Goal: Task Accomplishment & Management: Manage account settings

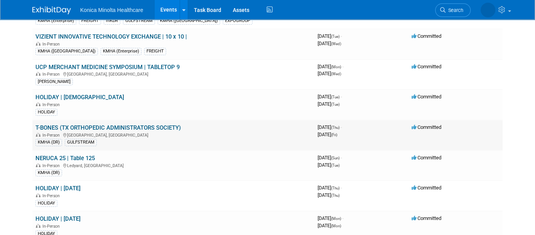
scroll to position [96, 0]
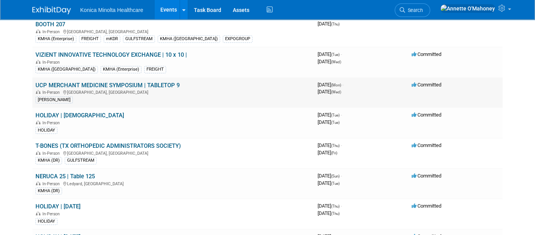
click at [100, 82] on link "UCP MERCHANT MEDICINE SYMPOSIUM | TABLETOP 9" at bounding box center [107, 85] width 144 height 7
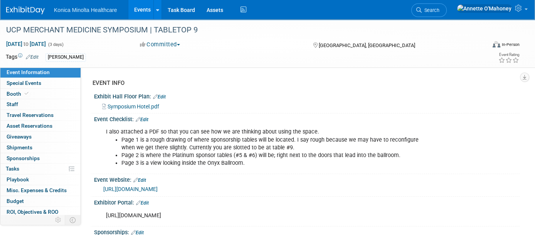
click at [35, 55] on link "Edit" at bounding box center [32, 56] width 13 height 5
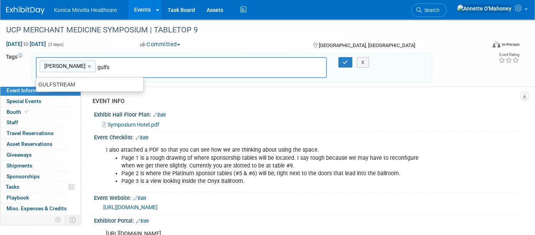
type input "gulfst"
type input "Kirsten Doerfert, gulfst"
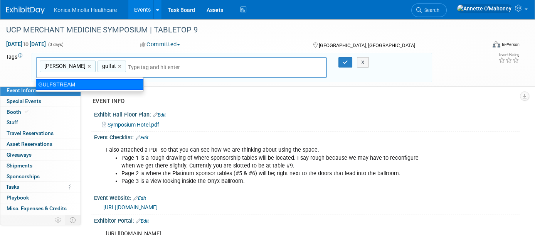
click at [50, 85] on div "GULFSTREAM" at bounding box center [90, 84] width 108 height 11
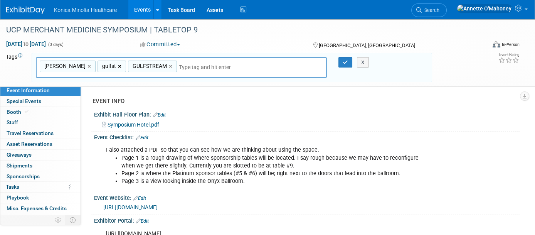
click at [118, 65] on link "×" at bounding box center [120, 66] width 5 height 9
type input "Kirsten Doerfert, GULFSTREAM"
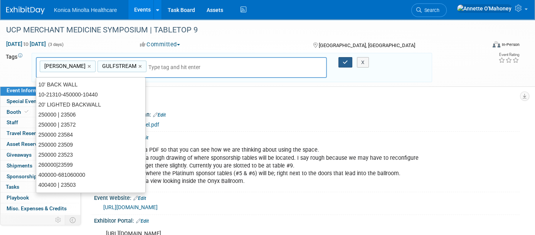
click at [346, 60] on icon "button" at bounding box center [345, 62] width 5 height 5
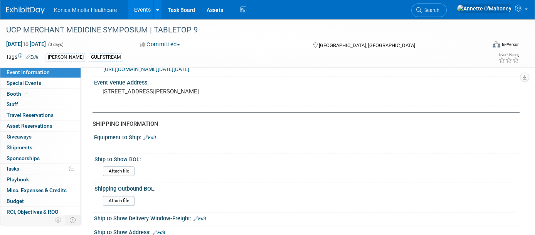
scroll to position [916, 0]
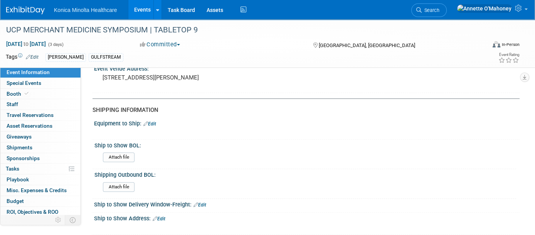
click at [153, 121] on link "Edit" at bounding box center [149, 123] width 13 height 5
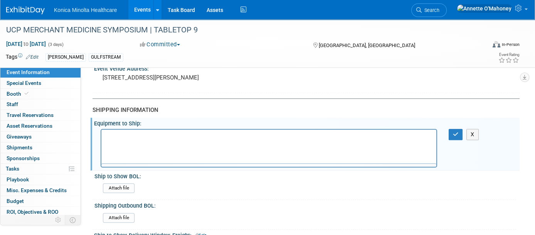
scroll to position [0, 0]
click at [127, 138] on p "Rich Text Area. Press ALT-0 for help." at bounding box center [269, 136] width 326 height 8
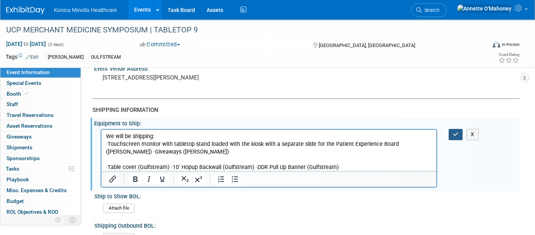
click at [459, 129] on button "button" at bounding box center [456, 134] width 14 height 11
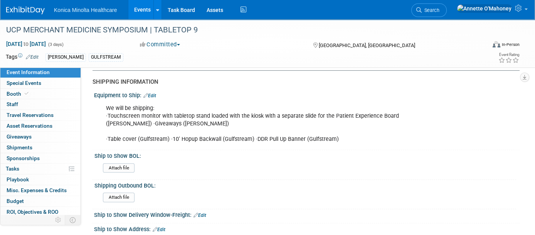
scroll to position [964, 0]
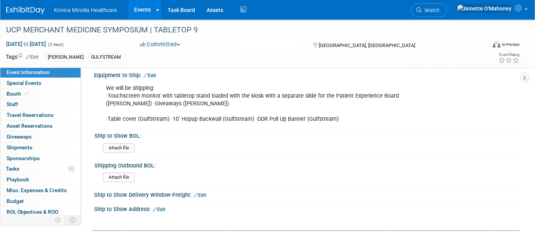
click at [201, 192] on link "Edit" at bounding box center [200, 194] width 13 height 5
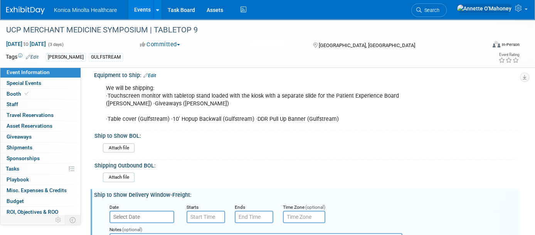
click at [137, 211] on input "text" at bounding box center [142, 217] width 65 height 12
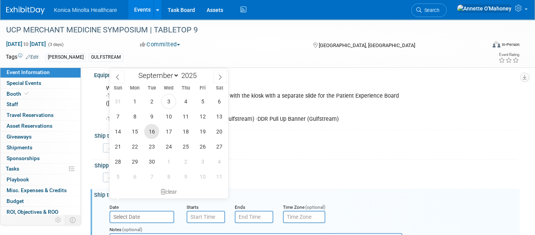
click at [155, 130] on span "16" at bounding box center [151, 131] width 15 height 15
type input "Sep 16, 2025"
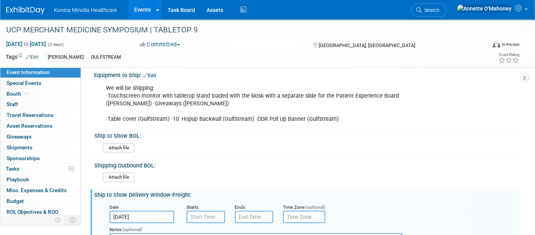
click at [137, 233] on input "text" at bounding box center [256, 238] width 293 height 11
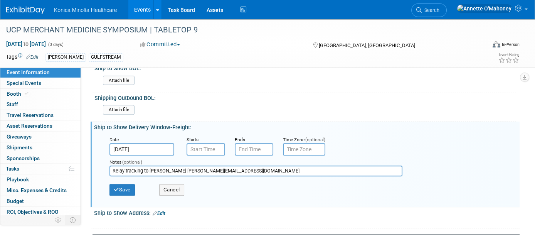
scroll to position [1012, 0]
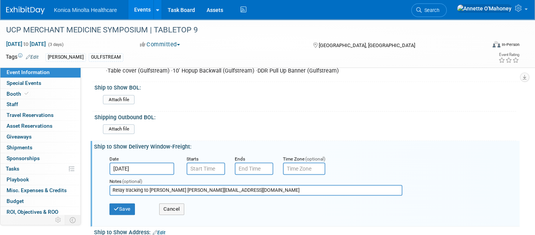
type input "Relay tracking to Aimee Blanchard aimee@solvhealth.com"
click at [162, 230] on link "Edit" at bounding box center [159, 232] width 13 height 5
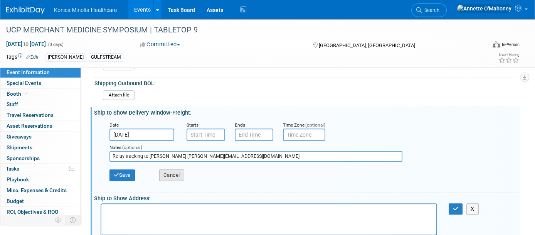
scroll to position [1060, 0]
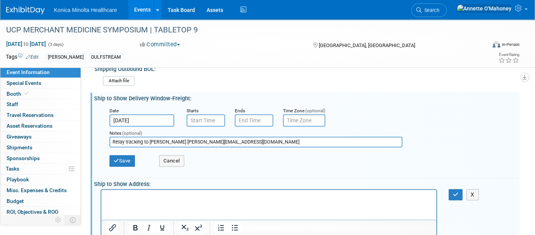
click at [145, 197] on p "Rich Text Area. Press ALT-0 for help." at bounding box center [269, 197] width 326 height 8
click at [127, 195] on p "Rich Text Area. Press ALT-0 for help." at bounding box center [269, 197] width 326 height 8
click at [135, 114] on input "Sep 16, 2025" at bounding box center [142, 120] width 65 height 12
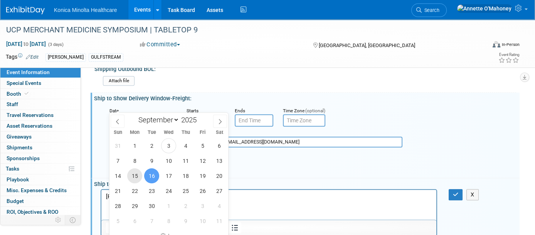
click at [136, 180] on span "15" at bounding box center [134, 175] width 15 height 15
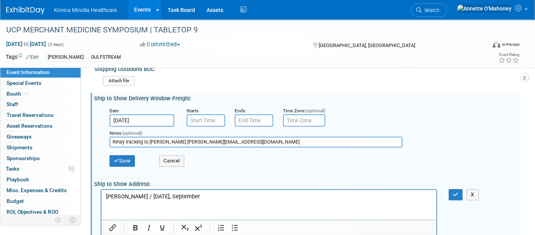
click at [145, 114] on input "Sep 15, 2025" at bounding box center [142, 120] width 65 height 12
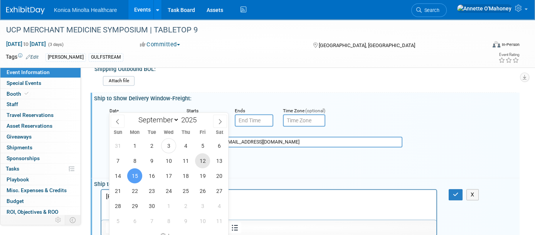
click at [202, 163] on span "12" at bounding box center [202, 160] width 15 height 15
type input "Sep 12, 2025"
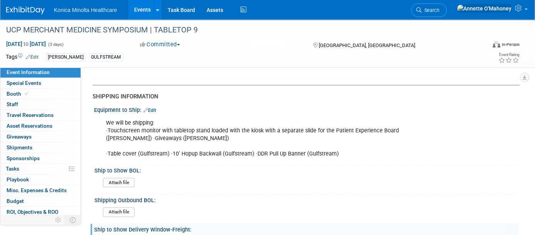
scroll to position [916, 0]
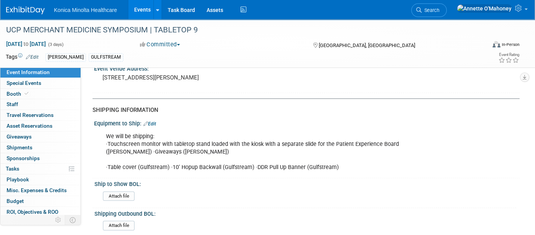
click at [315, 129] on div "We will be shipping: ·Touchscreen monitor with tabletop stand loaded with the k…" at bounding box center [269, 152] width 337 height 46
click at [122, 129] on div "We will be shipping: ·Touchscreen monitor with tabletop stand loaded with the k…" at bounding box center [269, 152] width 337 height 46
click at [154, 121] on link "Edit" at bounding box center [149, 123] width 13 height 5
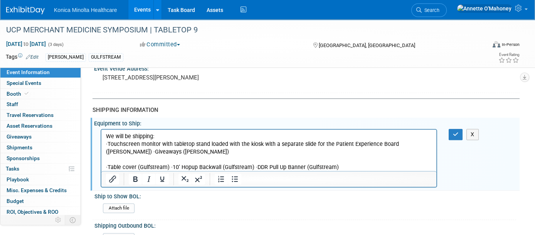
scroll to position [0, 0]
click at [159, 137] on p "We will be shipping: ·Touchscreen monitor with tabletop stand loaded with the k…" at bounding box center [269, 151] width 326 height 39
click at [106, 136] on p "We will be shipping: ·Touchscreen monitor with tabletop stand loaded with the k…" at bounding box center [269, 151] width 326 height 39
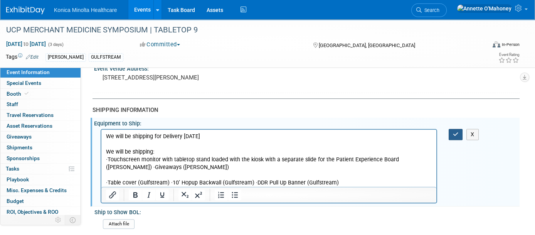
click at [455, 131] on icon "button" at bounding box center [456, 133] width 6 height 5
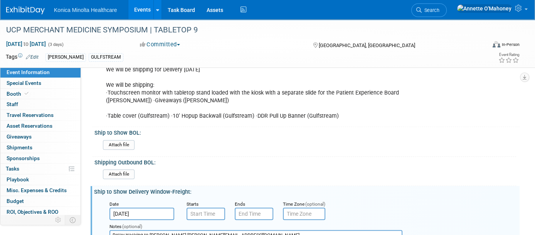
scroll to position [1012, 0]
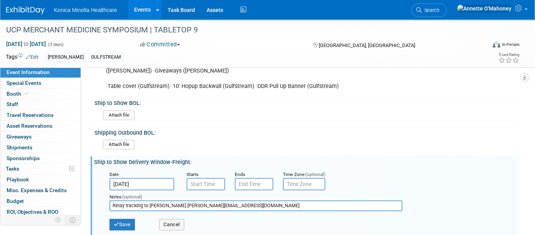
click at [154, 178] on input "Sep 12, 2025" at bounding box center [142, 184] width 65 height 12
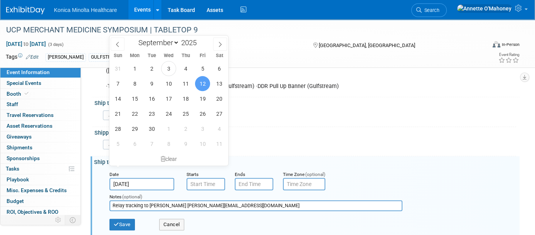
click at [154, 178] on input "Sep 12, 2025" at bounding box center [142, 184] width 65 height 12
click at [123, 219] on button "Save" at bounding box center [122, 225] width 25 height 12
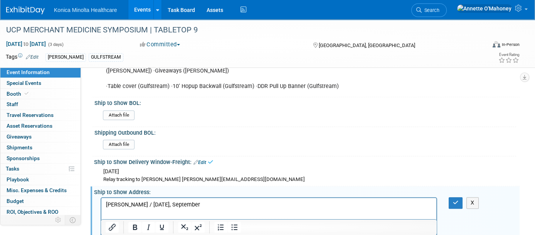
scroll to position [1060, 0]
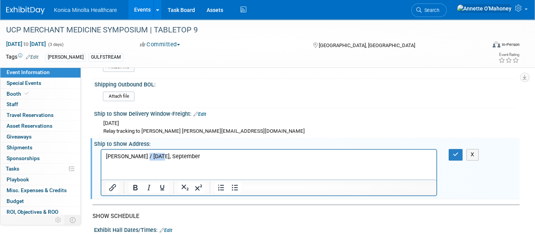
drag, startPoint x: 160, startPoint y: 156, endPoint x: 142, endPoint y: 155, distance: 18.1
click at [142, 155] on p "Bruce Ashby / Monday, September" at bounding box center [269, 157] width 326 height 8
click at [216, 158] on p "Bruce Ashby / Arrival Monday, September" at bounding box center [269, 157] width 326 height 8
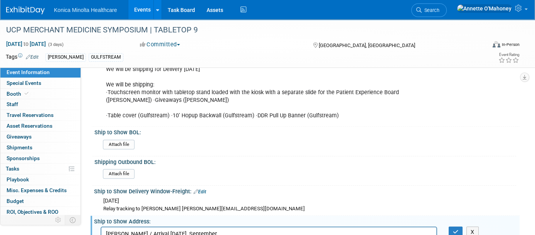
scroll to position [1012, 0]
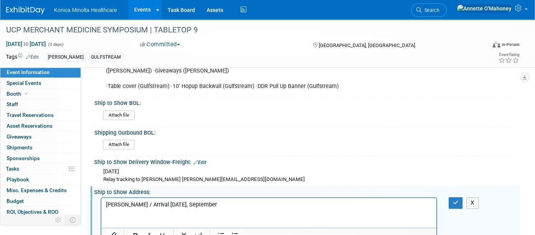
click at [119, 168] on span "Fri. Sep 12, 2025" at bounding box center [111, 171] width 16 height 6
click at [201, 160] on link "Edit" at bounding box center [200, 162] width 13 height 5
select select "8"
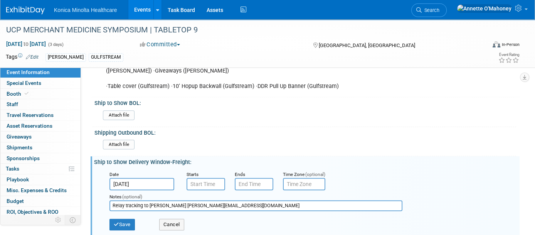
click at [153, 178] on input "Sep 12, 2025" at bounding box center [142, 184] width 65 height 12
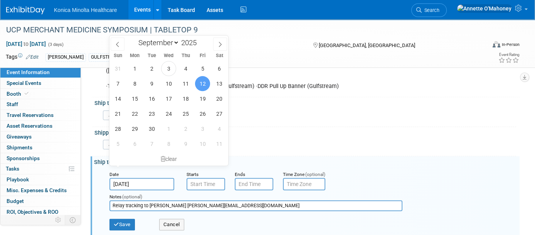
click at [153, 178] on input "Sep 12, 2025" at bounding box center [142, 184] width 65 height 12
click at [393, 140] on div "Attach file" at bounding box center [308, 146] width 411 height 12
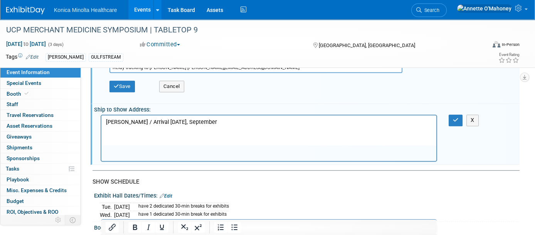
scroll to position [1157, 0]
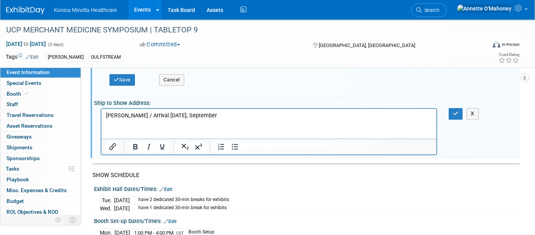
click at [222, 114] on p "Bruce Ashby / Arrival Monday, September" at bounding box center [269, 116] width 326 height 8
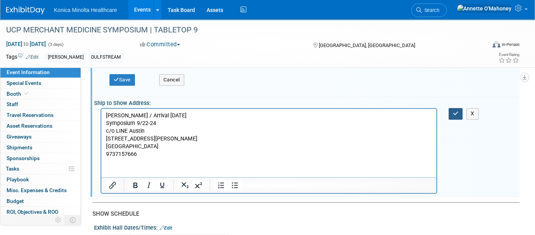
click at [458, 111] on icon "button" at bounding box center [456, 113] width 6 height 5
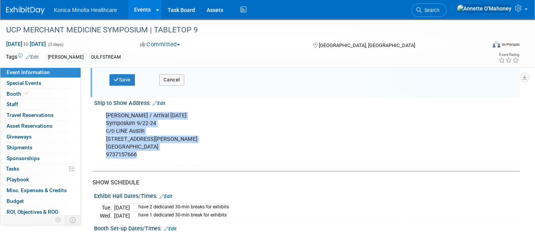
drag, startPoint x: 102, startPoint y: 101, endPoint x: 176, endPoint y: 137, distance: 82.6
click at [176, 137] on div "Bruce Ashby / Arrival Monday, September 15 Symposium 9/22-24 c/o LINE Austin 11…" at bounding box center [269, 135] width 337 height 54
copy div "Bruce Ashby / Arrival Monday, September 15 Symposium 9/22-24 c/o LINE Austin 11…"
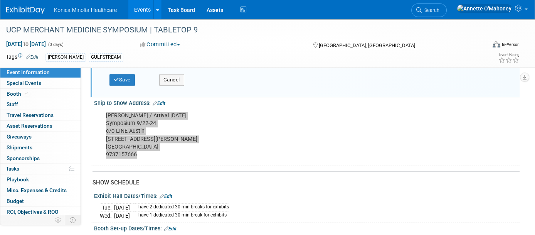
scroll to position [916, 0]
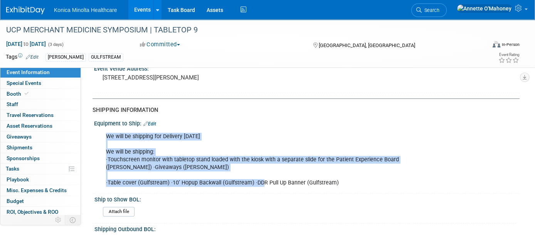
drag, startPoint x: 106, startPoint y: 120, endPoint x: 261, endPoint y: 174, distance: 164.8
click at [261, 174] on div "We will be shipping for Delivery Friday, September 12, 2025 We will be shipping…" at bounding box center [269, 160] width 337 height 62
drag, startPoint x: 261, startPoint y: 174, endPoint x: 366, endPoint y: 145, distance: 109.0
click at [366, 145] on div "We will be shipping for Delivery Friday, September 12, 2025 We will be shipping…" at bounding box center [269, 160] width 337 height 62
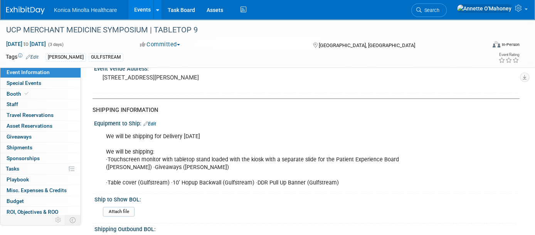
click at [260, 159] on div "We will be shipping for Delivery Friday, September 12, 2025 We will be shipping…" at bounding box center [269, 160] width 337 height 62
click at [154, 121] on link "Edit" at bounding box center [149, 123] width 13 height 5
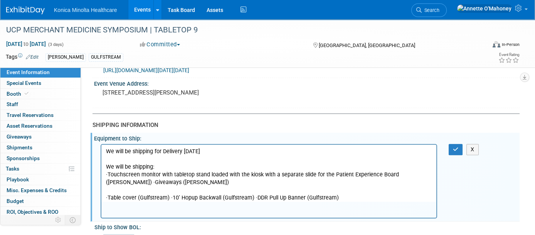
scroll to position [868, 0]
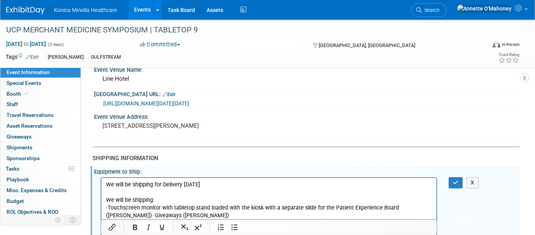
click at [157, 216] on p "We will be shipping for Delivery Friday, September 12, 2025 We will be shipping…" at bounding box center [269, 207] width 326 height 54
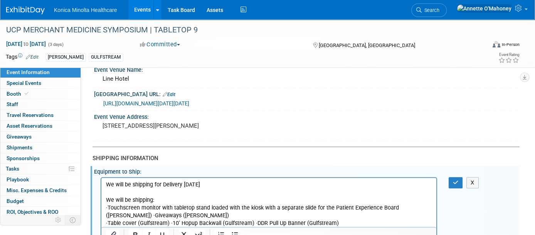
click at [169, 220] on p "We will be shipping for Delivery Friday, September 12, 2025 We will be shipping…" at bounding box center [269, 203] width 326 height 46
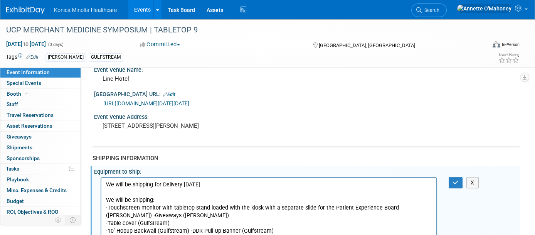
click at [190, 230] on p "·10’ Hopup Backwall (Gulfstream) ·DDR Pull Up Banner (Gulfstream)" at bounding box center [269, 231] width 326 height 8
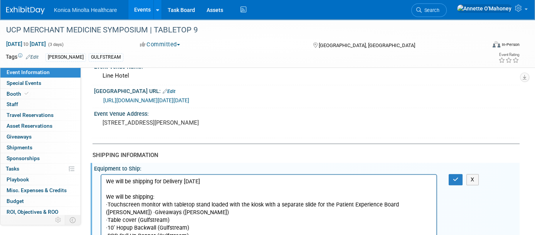
scroll to position [919, 0]
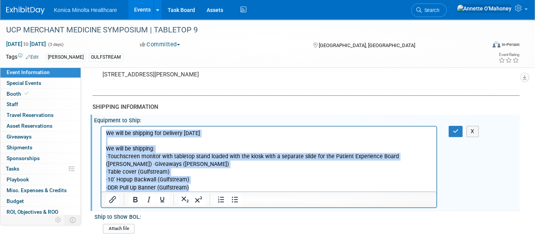
drag, startPoint x: 192, startPoint y: 186, endPoint x: 99, endPoint y: 125, distance: 110.9
click at [101, 126] on html "We will be shipping for Delivery Friday, September 12, 2025 We will be shipping…" at bounding box center [268, 158] width 335 height 65
copy body "We will be shipping for Delivery Friday, September 12, 2025 We will be shipping…"
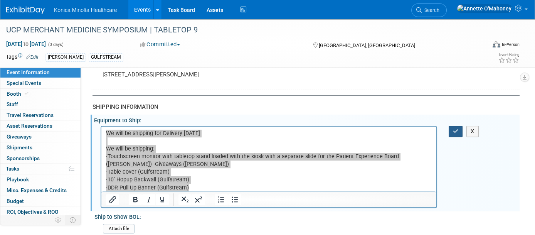
click at [453, 128] on icon "button" at bounding box center [456, 130] width 6 height 5
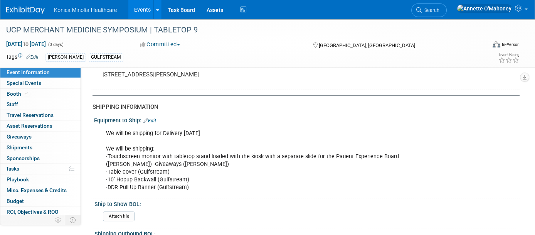
click at [147, 139] on div "We will be shipping for Delivery Friday, September 12, 2025 We will be shipping…" at bounding box center [269, 161] width 337 height 70
click at [151, 118] on link "Edit" at bounding box center [149, 120] width 13 height 5
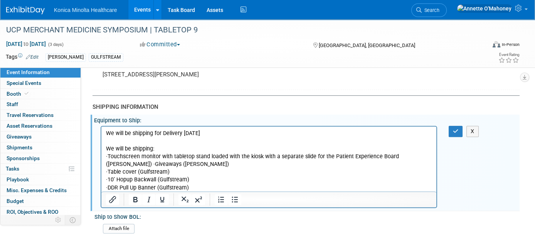
scroll to position [0, 0]
click at [419, 156] on p "We will be shipping for Delivery Friday, September 12, 2025 We will be shipping…" at bounding box center [269, 160] width 326 height 62
click at [457, 126] on button "button" at bounding box center [456, 131] width 14 height 11
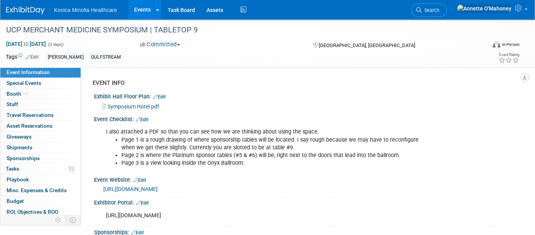
click at [140, 9] on link "Events" at bounding box center [142, 9] width 28 height 19
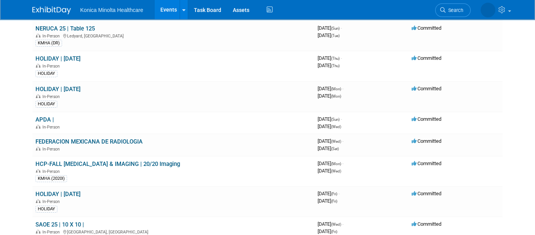
scroll to position [193, 0]
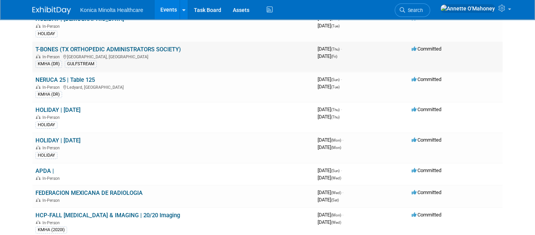
click at [116, 49] on link "T-BONES (TX ORTHOPEDIC ADMINISTRATORS SOCIETY)" at bounding box center [107, 49] width 145 height 7
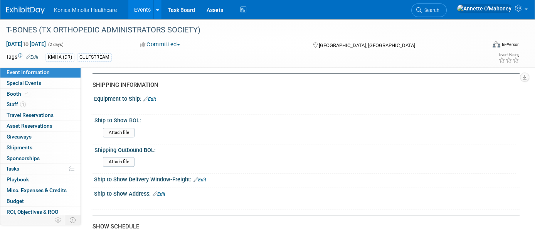
scroll to position [723, 0]
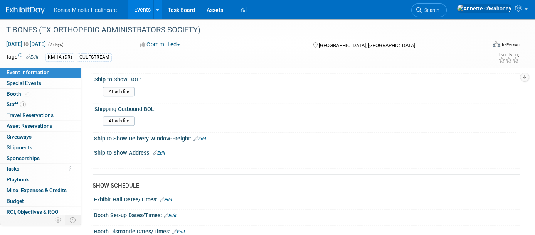
click at [155, 61] on link "Edit" at bounding box center [149, 58] width 13 height 5
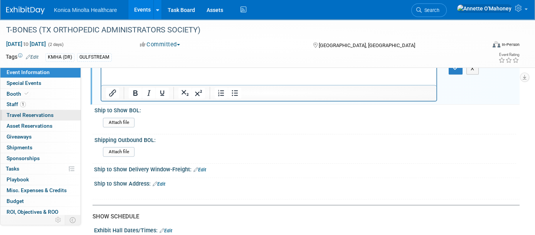
scroll to position [0, 0]
click at [152, 5] on link "Events" at bounding box center [142, 9] width 28 height 19
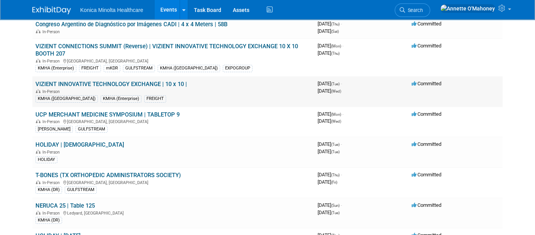
scroll to position [48, 0]
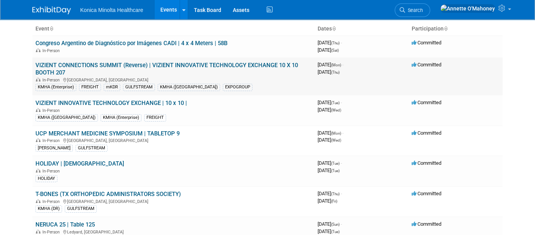
click at [134, 62] on link "VIZIENT CONNECTIONS SUMMIT (Reverse) | VIZIENT INNOVATIVE TECHNOLOGY EXCHANGE 1…" at bounding box center [166, 69] width 263 height 14
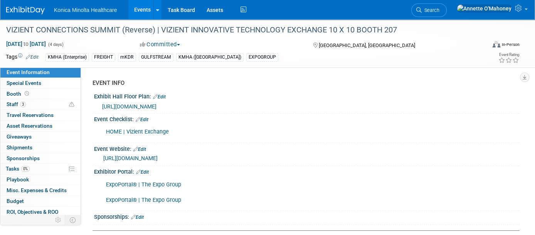
click at [145, 11] on link "Events" at bounding box center [142, 9] width 28 height 19
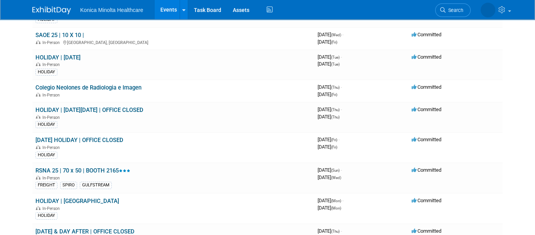
scroll to position [434, 0]
click at [100, 167] on link "RSNA 25 | 70 x 50 | BOOTH 2165" at bounding box center [82, 170] width 95 height 7
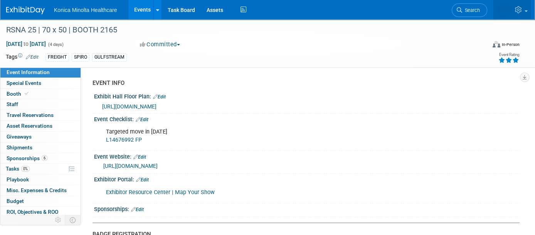
click at [528, 10] on link at bounding box center [512, 9] width 38 height 19
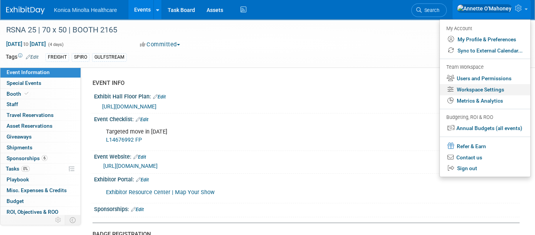
click at [494, 90] on link "Workspace Settings" at bounding box center [485, 89] width 91 height 11
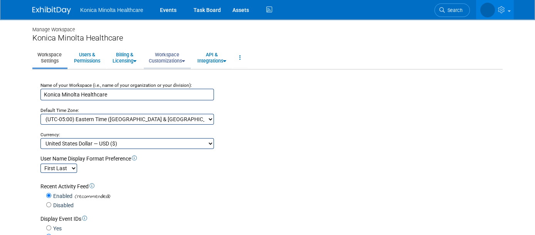
click at [170, 61] on link "Workspace Customizations" at bounding box center [167, 57] width 46 height 19
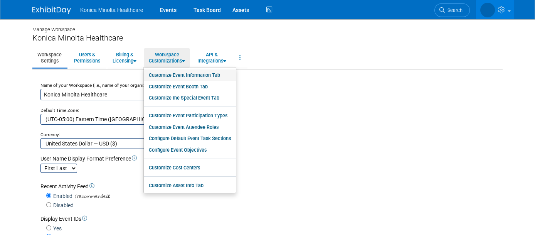
click at [186, 74] on link "Customize Event Information Tab" at bounding box center [190, 75] width 92 height 12
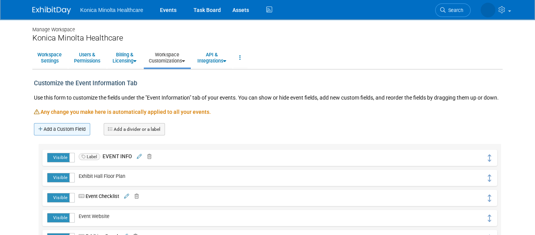
click at [66, 124] on link "Add a Custom Field" at bounding box center [62, 129] width 56 height 12
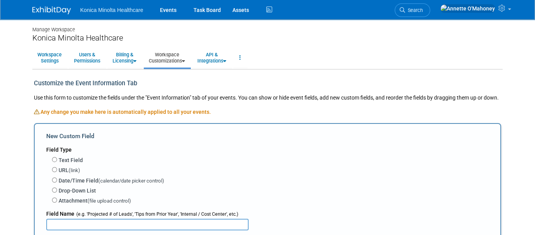
click at [61, 154] on div "Text Field Single-line text field Multi-line text field URL (link) Date/Time Fi…" at bounding box center [267, 179] width 443 height 52
click at [61, 157] on label "Text Field" at bounding box center [71, 160] width 24 height 8
click at [57, 157] on input "Text Field" at bounding box center [54, 159] width 5 height 5
radio input "true"
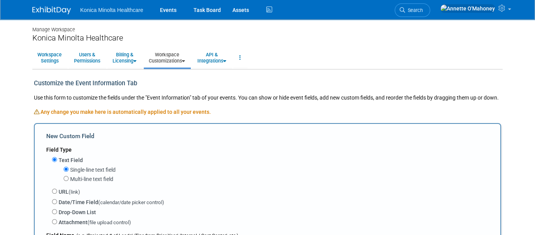
click at [94, 175] on label "Multi-line text field" at bounding box center [91, 179] width 43 height 8
click at [69, 176] on input "Multi-line text field" at bounding box center [66, 178] width 5 height 5
radio input "true"
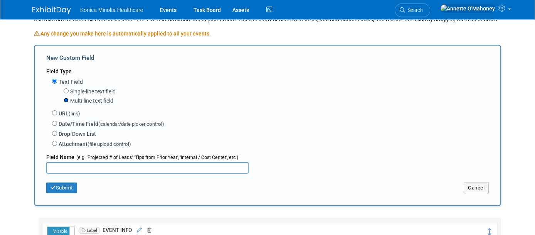
scroll to position [96, 0]
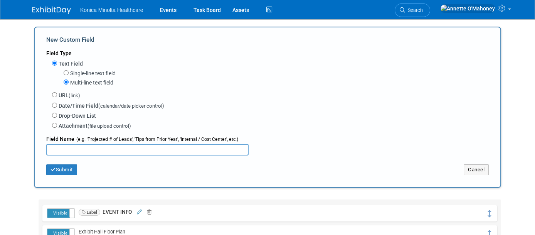
click at [76, 146] on input "text" at bounding box center [147, 150] width 202 height 12
type input "A"
type input "Attendee List"
click at [74, 125] on label "Attachment (file upload control)" at bounding box center [95, 126] width 72 height 8
click at [57, 125] on input "Attachment (file upload control)" at bounding box center [54, 125] width 5 height 5
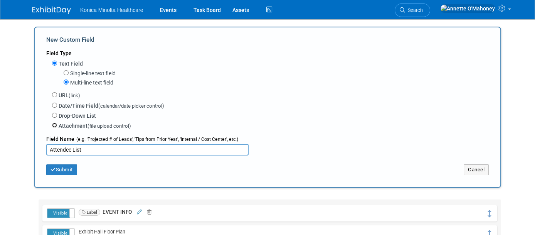
radio input "true"
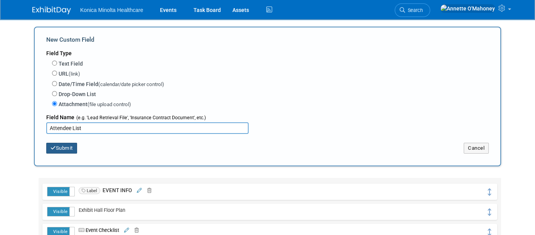
click at [54, 146] on button "Submit" at bounding box center [61, 148] width 31 height 11
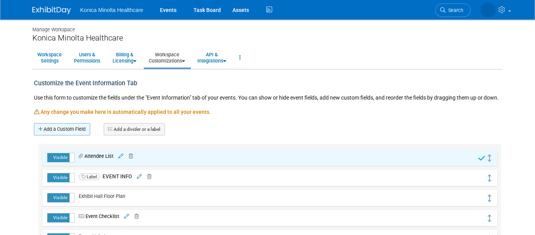
click at [54, 130] on link "Add a Custom Field" at bounding box center [62, 129] width 56 height 12
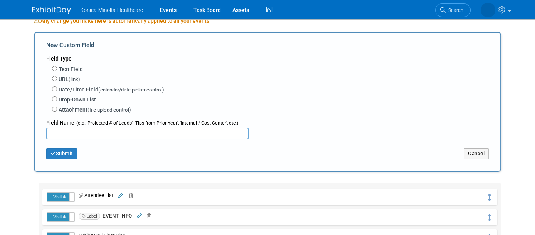
scroll to position [96, 0]
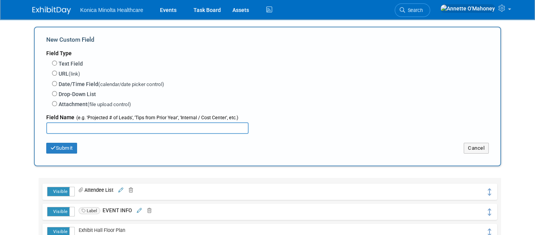
click at [77, 62] on div "Text Field Single-line text field Multi-line text field URL (link) Date/Time Fi…" at bounding box center [267, 83] width 443 height 52
click at [69, 62] on label "Text Field" at bounding box center [71, 64] width 24 height 8
click at [57, 62] on input "Text Field" at bounding box center [54, 63] width 5 height 5
radio input "true"
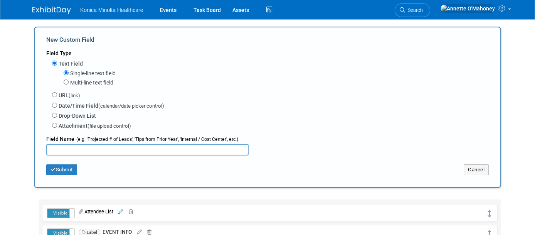
click at [65, 148] on input "text" at bounding box center [147, 150] width 202 height 12
type input "Attendee List Notes"
click at [66, 166] on button "Submit" at bounding box center [61, 169] width 31 height 11
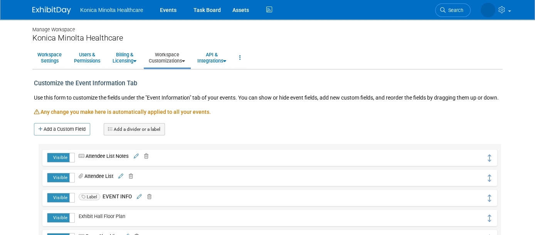
click at [118, 175] on icon at bounding box center [120, 176] width 5 height 5
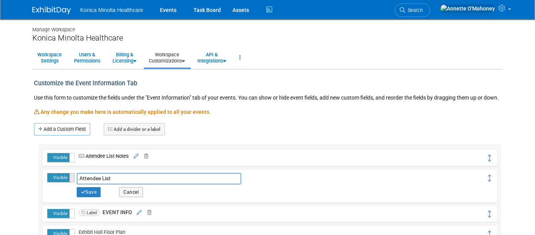
drag, startPoint x: 115, startPoint y: 175, endPoint x: 67, endPoint y: 173, distance: 47.9
click at [67, 173] on tr "Visible Hidden Attendee List Attendee List Save Cancel hide Yes Cancel" at bounding box center [270, 186] width 446 height 27
type input "a"
type input "ATTENDEE LIST"
click at [87, 194] on button "Save" at bounding box center [89, 192] width 24 height 10
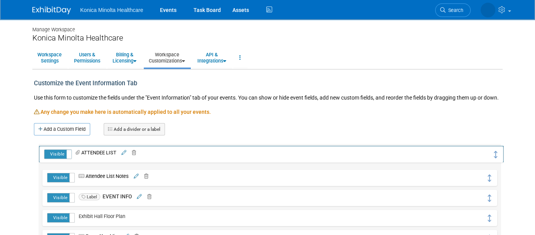
drag, startPoint x: 494, startPoint y: 177, endPoint x: 496, endPoint y: 154, distance: 23.2
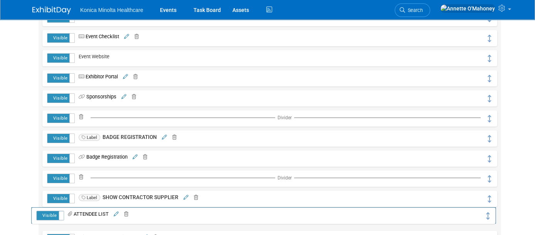
scroll to position [192, 0]
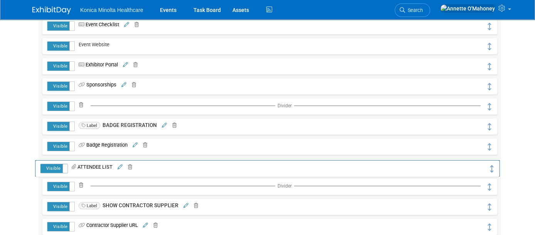
drag, startPoint x: 493, startPoint y: 58, endPoint x: 491, endPoint y: 167, distance: 109.2
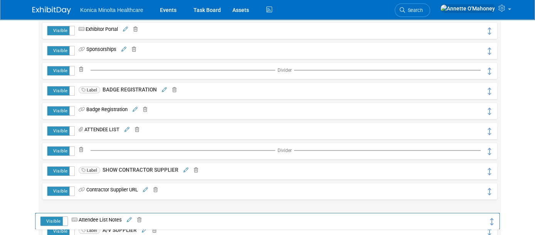
scroll to position [228, 0]
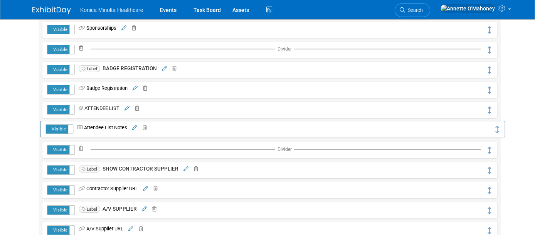
drag, startPoint x: 494, startPoint y: 64, endPoint x: 497, endPoint y: 131, distance: 66.4
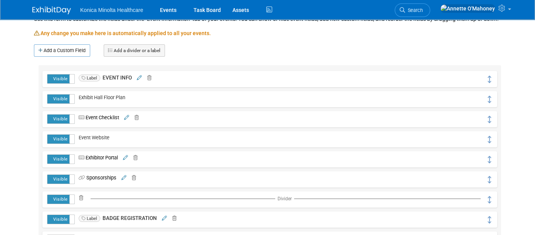
scroll to position [0, 0]
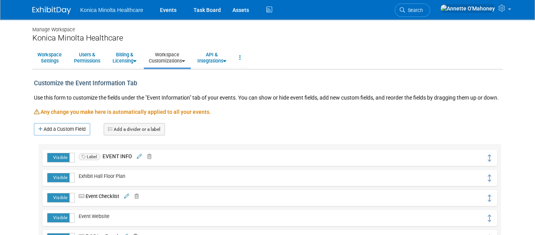
click at [129, 124] on link "Add a divider or a label" at bounding box center [134, 129] width 61 height 12
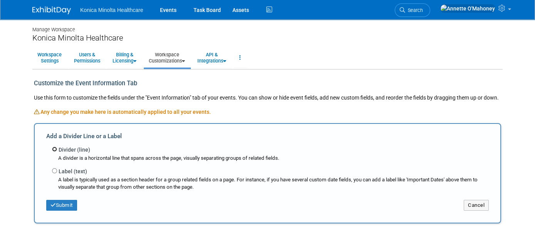
click at [52, 148] on input "Divider (line)" at bounding box center [54, 149] width 5 height 5
radio input "true"
click at [54, 203] on button "Submit" at bounding box center [61, 205] width 31 height 11
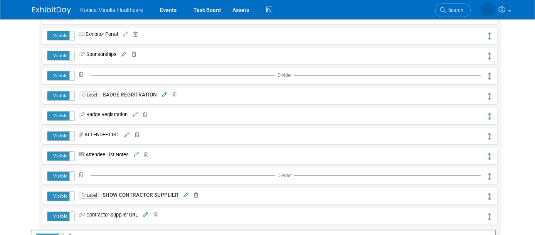
scroll to position [209, 0]
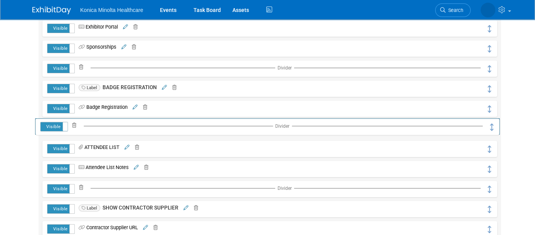
drag, startPoint x: 493, startPoint y: 158, endPoint x: 491, endPoint y: 128, distance: 30.5
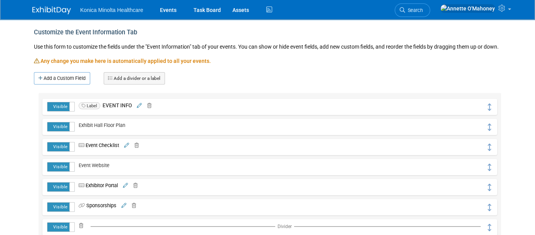
scroll to position [0, 0]
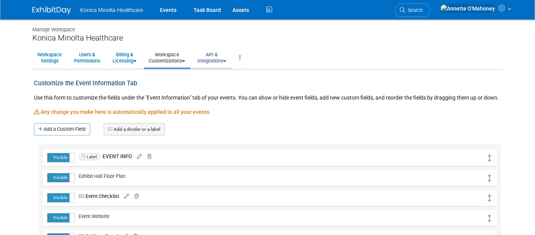
click at [216, 54] on link "API & Integrations" at bounding box center [211, 57] width 39 height 19
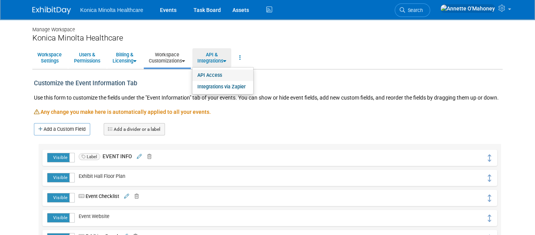
click at [216, 73] on link "API Access" at bounding box center [222, 75] width 61 height 12
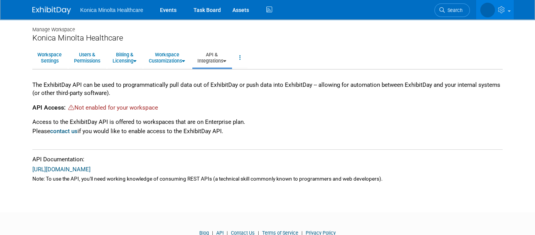
click at [67, 131] on link "contact us" at bounding box center [63, 131] width 27 height 7
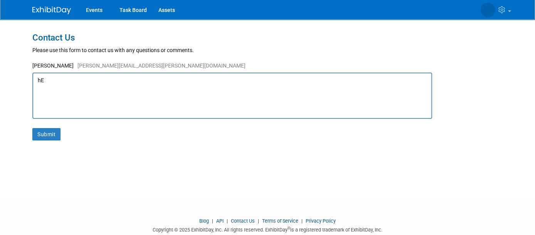
type textarea "h"
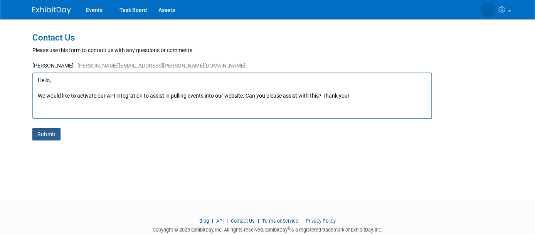
type textarea "Hello, We would like to activate our API integration to assist in pulling event…"
click at [46, 131] on button "Submit" at bounding box center [46, 134] width 28 height 12
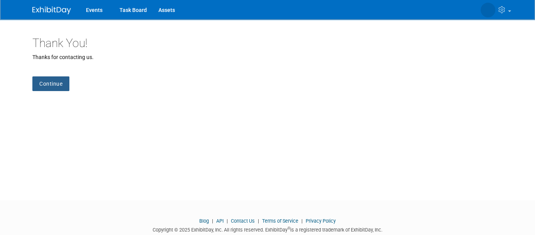
click at [58, 81] on link "Continue" at bounding box center [50, 83] width 37 height 15
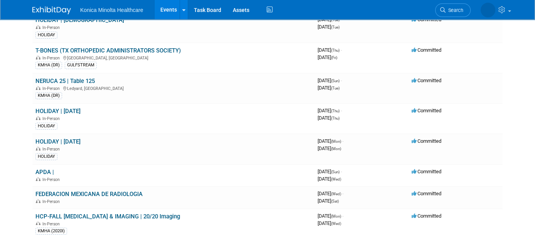
scroll to position [241, 0]
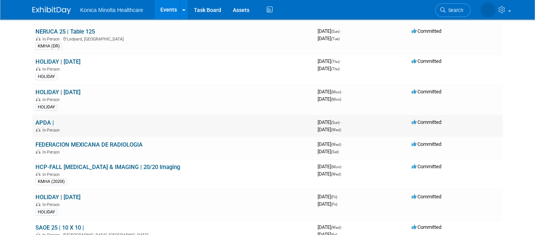
click at [40, 119] on link "APDA |" at bounding box center [44, 122] width 19 height 7
click at [60, 116] on td "APDA | In-Person" at bounding box center [173, 126] width 282 height 22
click at [41, 120] on link "APDA |" at bounding box center [44, 122] width 19 height 7
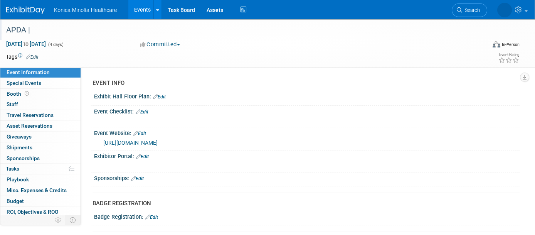
click at [63, 32] on div "APDA |" at bounding box center [239, 30] width 472 height 14
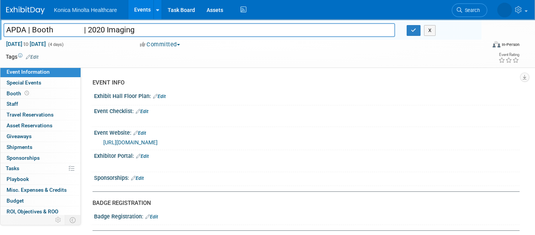
type input "APDA | Booth | 2020 Imaging"
click at [38, 53] on td "Tags Edit" at bounding box center [22, 57] width 33 height 8
click at [37, 56] on link "Edit" at bounding box center [32, 56] width 13 height 5
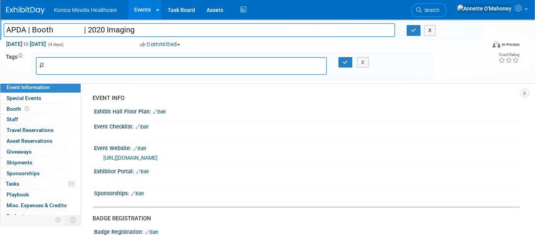
type input "j"
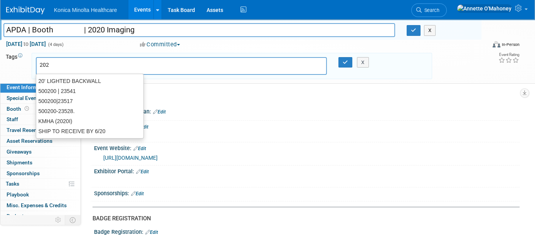
type input "2020"
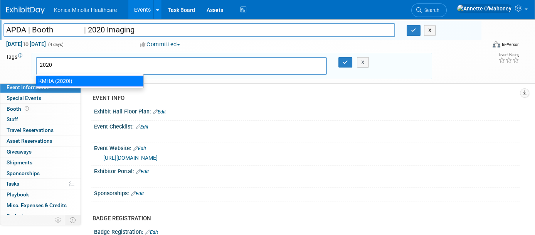
click at [52, 76] on div "KMHA (2020I)" at bounding box center [90, 81] width 108 height 11
type input "KMHA (2020I)"
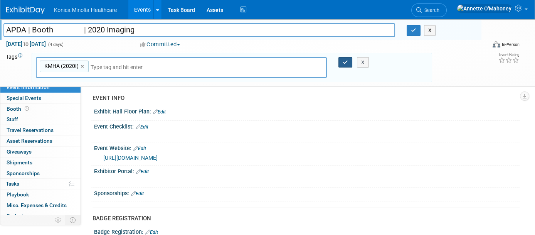
click at [342, 62] on button "button" at bounding box center [346, 62] width 14 height 11
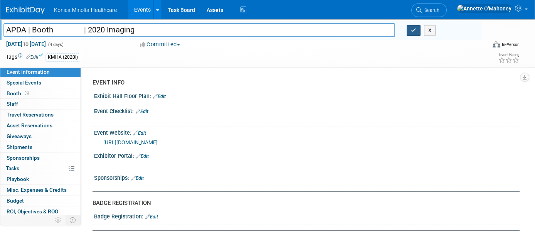
click at [412, 30] on icon "button" at bounding box center [413, 30] width 5 height 5
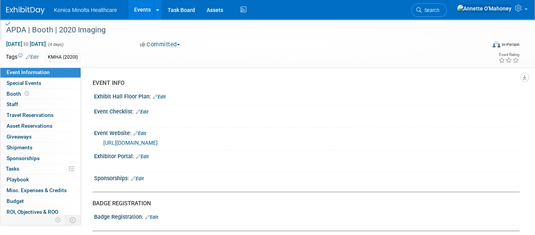
click at [144, 13] on link "Events" at bounding box center [142, 9] width 28 height 19
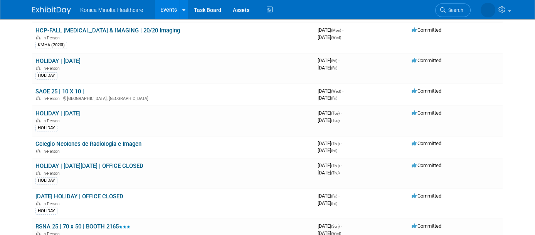
scroll to position [482, 0]
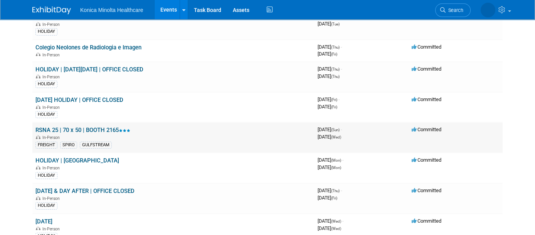
click at [98, 126] on link "RSNA 25 | 70 x 50 | BOOTH 2165" at bounding box center [82, 129] width 95 height 7
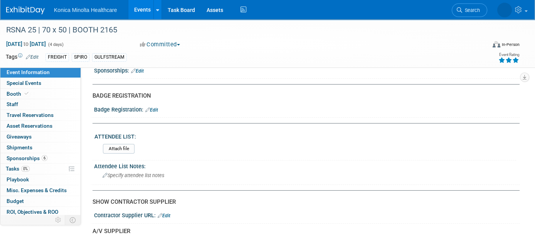
scroll to position [193, 0]
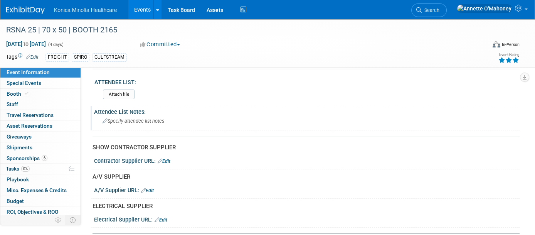
click at [121, 119] on span "Specify attendee list notes" at bounding box center [134, 121] width 62 height 6
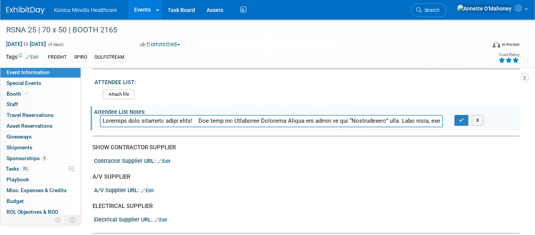
scroll to position [0, 2371]
type input "Attendee list requests begin today! Log into the Exhibitor Resource Center and …"
click at [459, 121] on button "button" at bounding box center [462, 120] width 14 height 11
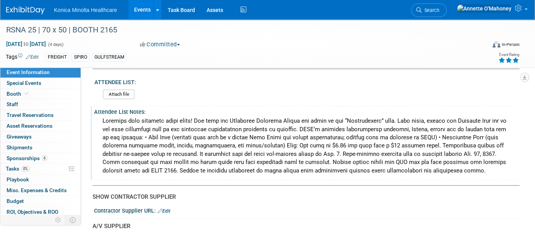
click at [150, 4] on link "Events" at bounding box center [142, 9] width 28 height 19
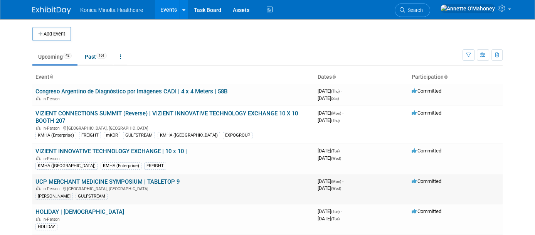
click at [137, 178] on link "UCP MERCHANT MEDICINE SYMPOSIUM | TABLETOP 9" at bounding box center [107, 181] width 144 height 7
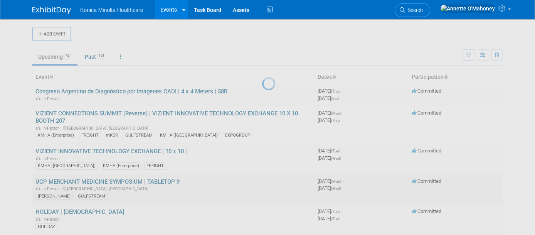
click at [262, 177] on div at bounding box center [267, 117] width 11 height 235
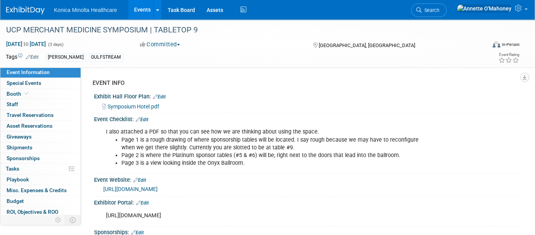
click at [129, 57] on div "Kirsten Doerfert GULFSTREAM" at bounding box center [239, 57] width 387 height 8
click at [122, 54] on div "Kirsten Doerfert GULFSTREAM" at bounding box center [239, 57] width 387 height 8
click at [32, 58] on link "Edit" at bounding box center [32, 56] width 13 height 5
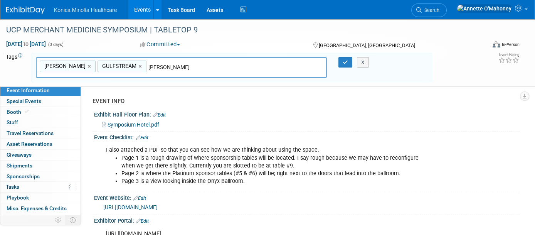
type input "Bruce Ashby"
type input "Kirsten Doerfert, GULFSTREAM, Bruce Ashby"
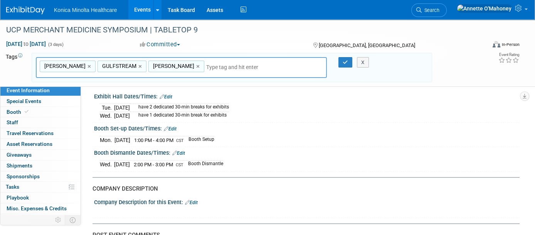
scroll to position [1253, 0]
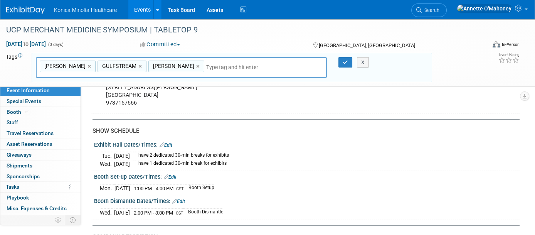
click at [171, 142] on link "Edit" at bounding box center [166, 144] width 13 height 5
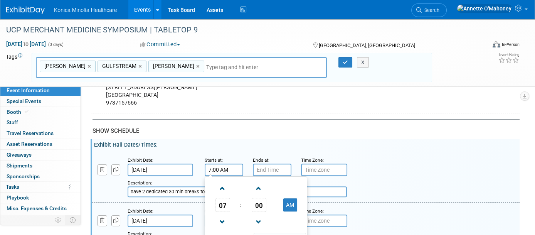
click at [211, 164] on input "7:00 AM" at bounding box center [224, 170] width 39 height 12
click at [218, 182] on span at bounding box center [222, 188] width 13 height 13
type input "10:00 AM"
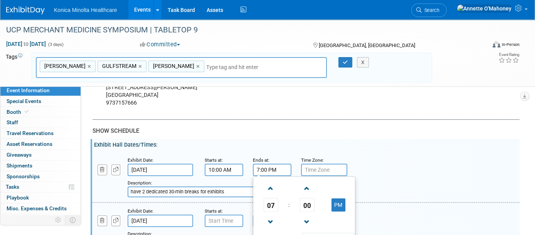
click at [260, 164] on input "7:00 PM" at bounding box center [272, 170] width 39 height 12
click at [270, 182] on span at bounding box center [270, 188] width 13 height 13
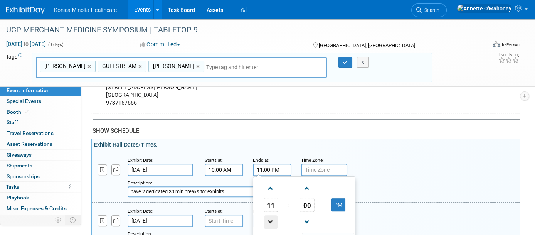
click at [269, 215] on span at bounding box center [270, 221] width 13 height 13
click at [304, 198] on span "00" at bounding box center [307, 205] width 15 height 14
click at [305, 199] on td "30" at bounding box center [316, 209] width 25 height 21
click at [339, 198] on button "PM" at bounding box center [339, 204] width 14 height 13
type input "10:30 AM"
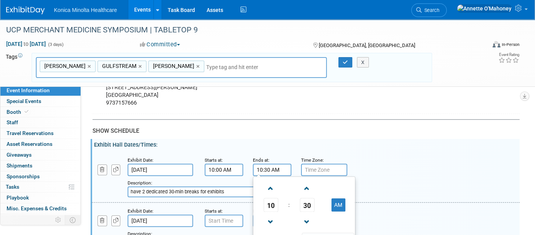
click at [310, 164] on input "text" at bounding box center [324, 170] width 46 height 12
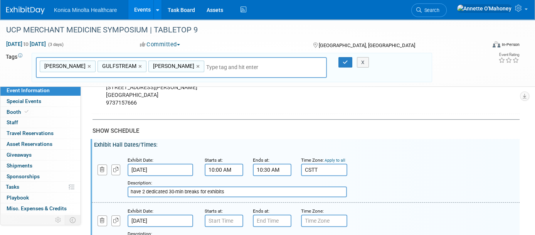
type input "CSTT"
drag, startPoint x: 243, startPoint y: 162, endPoint x: 171, endPoint y: 171, distance: 72.7
click at [164, 179] on div "Description: have 2 dedicated 30-min breaks for exhibits" at bounding box center [287, 188] width 319 height 19
drag, startPoint x: 184, startPoint y: 164, endPoint x: 98, endPoint y: 165, distance: 86.4
click at [98, 176] on div "Add a Description Description: have 2 dedicated 30-min breaks for exhibits" at bounding box center [269, 186] width 366 height 21
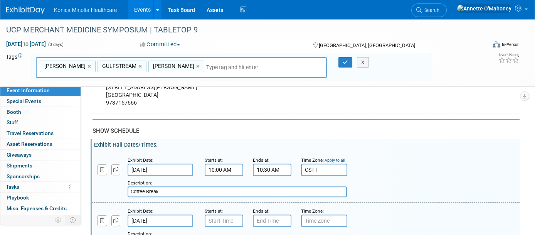
type input "Coffee Break"
click at [338, 158] on link "Apply to all" at bounding box center [335, 160] width 21 height 5
type input "CSTT"
drag, startPoint x: 320, startPoint y: 143, endPoint x: 315, endPoint y: 145, distance: 5.2
click at [315, 164] on input "CSTT" at bounding box center [324, 170] width 46 height 12
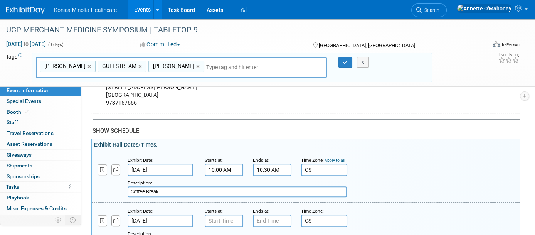
type input "CST"
click at [343, 158] on link "Apply to all" at bounding box center [335, 160] width 21 height 5
type input "CST"
click at [113, 167] on icon "button" at bounding box center [115, 169] width 5 height 5
click at [208, 164] on input "10:00 AM" at bounding box center [224, 170] width 39 height 12
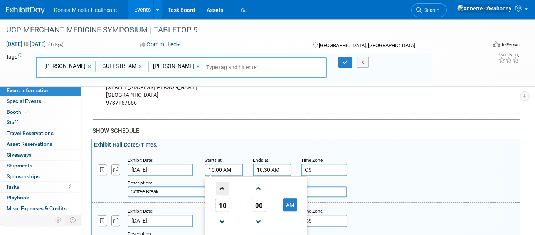
click at [222, 182] on span at bounding box center [222, 188] width 13 height 13
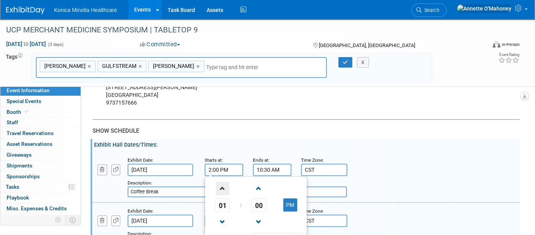
type input "3:00 PM"
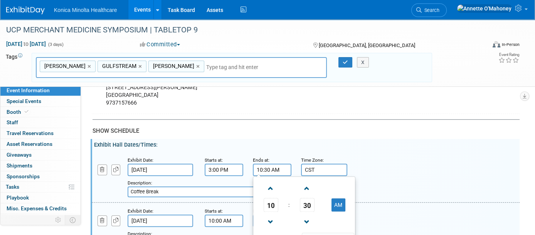
click at [258, 164] on input "10:30 AM" at bounding box center [272, 170] width 39 height 12
click at [268, 182] on span at bounding box center [270, 188] width 13 height 13
click at [269, 182] on span at bounding box center [270, 188] width 13 height 13
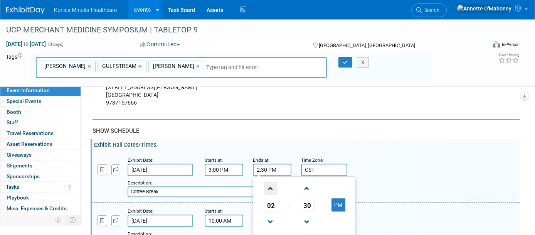
click at [269, 182] on span at bounding box center [270, 188] width 13 height 13
type input "3:30 PM"
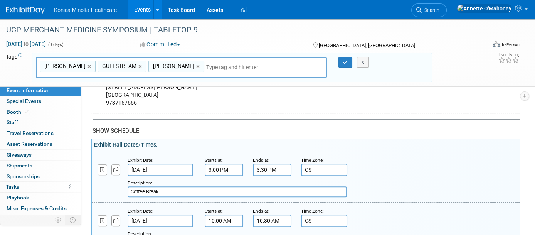
drag, startPoint x: 175, startPoint y: 165, endPoint x: 129, endPoint y: 168, distance: 46.4
click at [129, 186] on input "Coffee Break" at bounding box center [237, 191] width 219 height 11
click at [116, 164] on button "button" at bounding box center [115, 169] width 9 height 10
drag, startPoint x: 167, startPoint y: 169, endPoint x: 112, endPoint y: 166, distance: 55.6
click at [112, 176] on div "Add a Description Description: Coffee Break" at bounding box center [269, 186] width 366 height 21
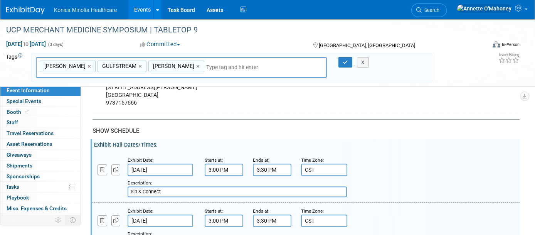
type input "Sip & Connect"
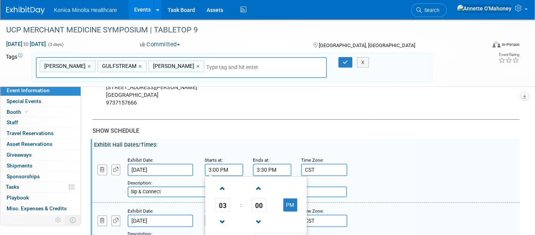
click at [211, 164] on input "3:00 PM" at bounding box center [224, 170] width 39 height 12
click at [223, 182] on span at bounding box center [222, 188] width 13 height 13
click at [261, 198] on span "00" at bounding box center [259, 205] width 15 height 14
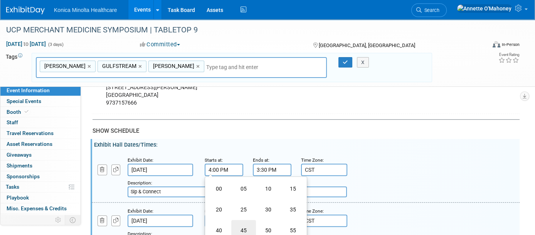
click at [239, 220] on td "45" at bounding box center [243, 230] width 25 height 21
type input "4:45 PM"
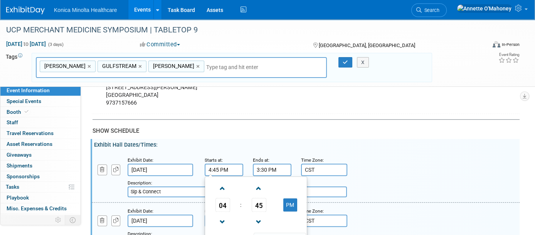
click at [257, 164] on input "3:30 PM" at bounding box center [272, 170] width 39 height 12
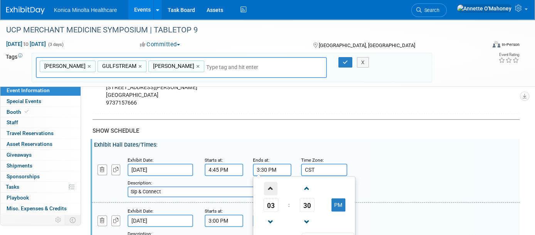
click at [269, 182] on span at bounding box center [270, 188] width 13 height 13
click at [311, 198] on span "30" at bounding box center [307, 205] width 15 height 14
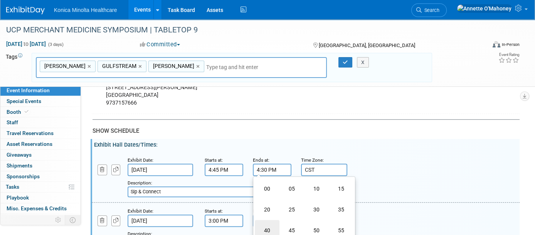
click at [270, 220] on td "40" at bounding box center [267, 230] width 25 height 21
click at [307, 198] on span "40" at bounding box center [307, 205] width 15 height 14
click at [294, 220] on td "45" at bounding box center [292, 230] width 25 height 21
type input "4:45 PM"
click at [332, 233] on span at bounding box center [328, 239] width 52 height 13
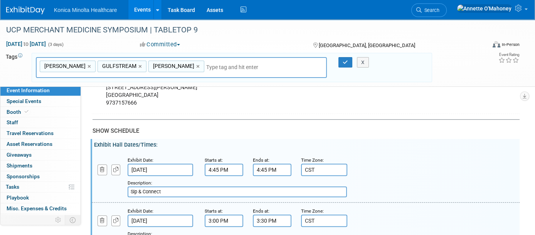
click at [398, 179] on div "Description: Sip & Connect" at bounding box center [287, 188] width 319 height 19
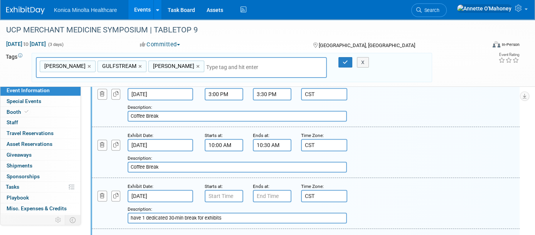
scroll to position [1398, 0]
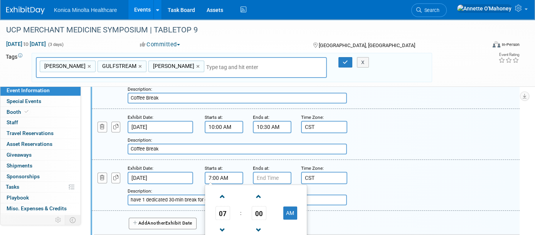
click at [223, 172] on input "7:00 AM" at bounding box center [224, 178] width 39 height 12
click at [221, 190] on span at bounding box center [222, 196] width 13 height 13
click at [261, 206] on span "00" at bounding box center [259, 213] width 15 height 14
click at [246, 228] on td "45" at bounding box center [243, 238] width 25 height 21
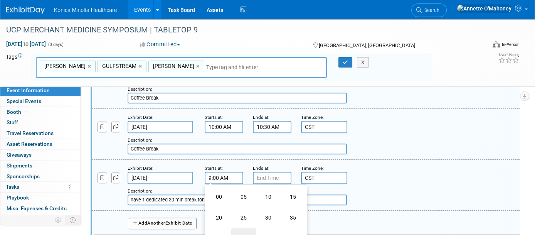
type input "9:45 AM"
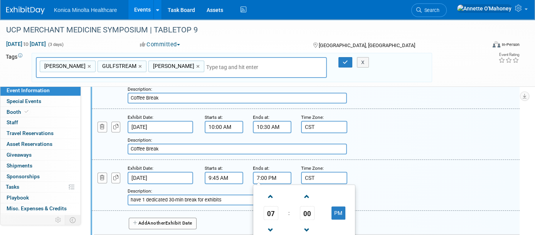
click at [258, 172] on input "7:00 PM" at bounding box center [272, 178] width 39 height 12
click at [270, 190] on span at bounding box center [270, 196] width 13 height 13
click at [305, 206] on span "00" at bounding box center [307, 213] width 15 height 14
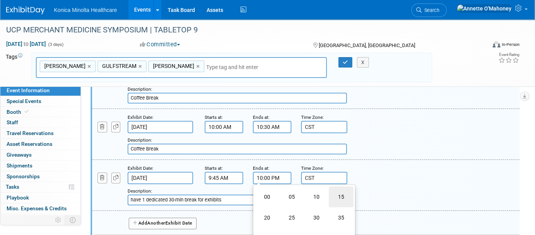
click at [337, 186] on td "15" at bounding box center [341, 196] width 25 height 21
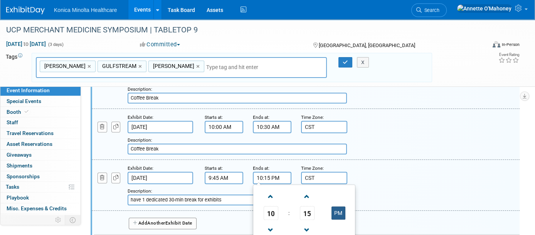
click at [339, 206] on button "PM" at bounding box center [339, 212] width 14 height 13
type input "10:15 AM"
click at [177, 194] on input "have 1 dedicated 30-min break for exhibits" at bounding box center [237, 199] width 219 height 11
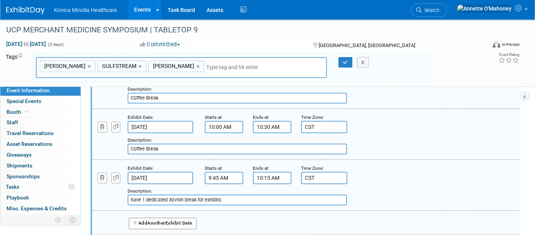
drag, startPoint x: 238, startPoint y: 173, endPoint x: 138, endPoint y: 184, distance: 100.8
click at [137, 184] on div "Exhibit Date: Sep 23, 2025 Starts at: 4:45 PM Ends at: 4:45 PM Time Zone: Apply…" at bounding box center [307, 119] width 414 height 229
type input "h"
type input "Coffee Break Conference Ends at 2pm"
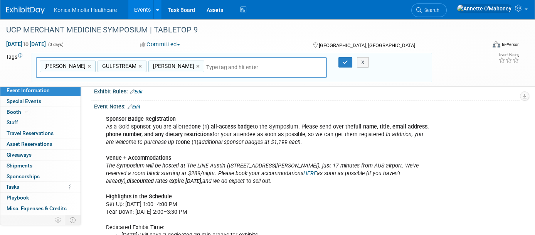
scroll to position [414, 0]
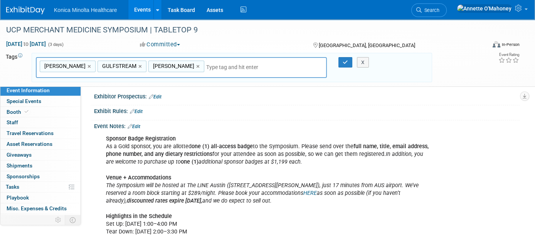
click at [138, 124] on link "Edit" at bounding box center [134, 126] width 13 height 5
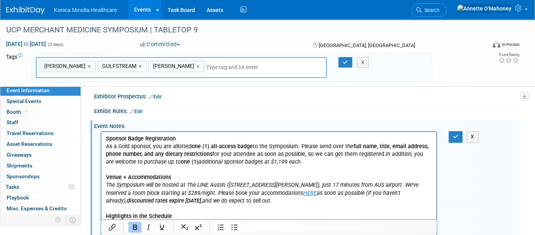
scroll to position [0, 0]
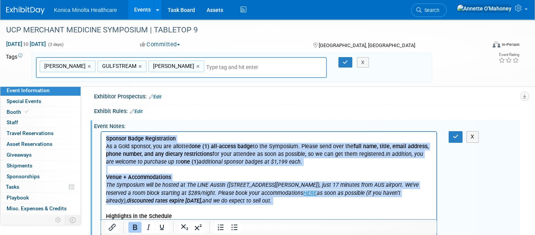
drag, startPoint x: 107, startPoint y: 138, endPoint x: 270, endPoint y: 205, distance: 176.6
click at [270, 205] on p "Sponsor Badge Registration As a Gold sponsor, you are allotted one (1) all-acce…" at bounding box center [269, 193] width 326 height 116
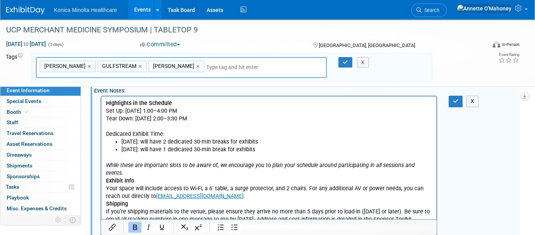
scroll to position [462, 0]
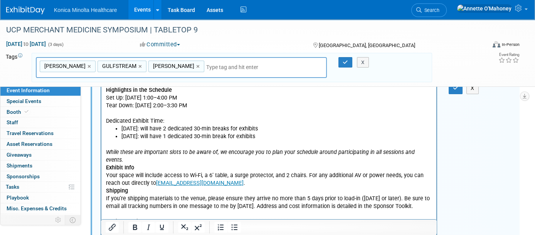
drag, startPoint x: 311, startPoint y: 130, endPoint x: 199, endPoint y: 197, distance: 130.6
click at [101, 120] on html "Highlights in the Schedule Set Up: Monday, Sept 22, 1:00–4:00 PM Tear Down: Wed…" at bounding box center [268, 197] width 335 height 228
click at [104, 114] on html "Highlights in the Schedule Set Up: Monday, Sept 22, 1:00–4:00 PM Tear Down: Wed…" at bounding box center [268, 197] width 335 height 228
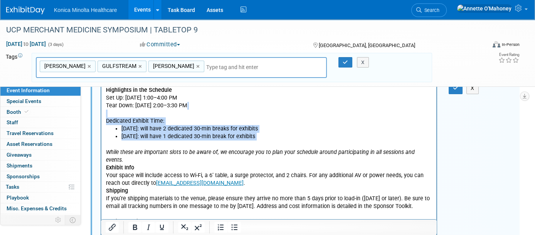
drag, startPoint x: 104, startPoint y: 114, endPoint x: 293, endPoint y: 139, distance: 191.0
click at [293, 139] on html "Highlights in the Schedule Set Up: Monday, Sept 22, 1:00–4:00 PM Tear Down: Wed…" at bounding box center [268, 197] width 335 height 228
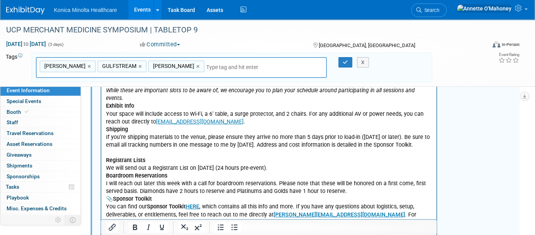
scroll to position [510, 0]
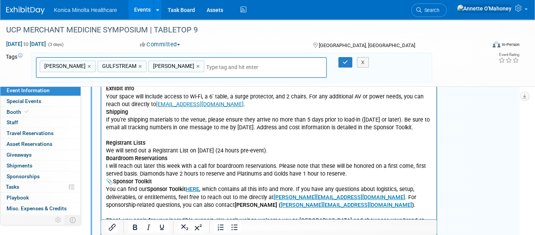
drag, startPoint x: 106, startPoint y: 142, endPoint x: 292, endPoint y: 145, distance: 185.5
click at [292, 145] on p "While these are important slots to be aware of, we encourage you to plan your s…" at bounding box center [269, 147] width 326 height 170
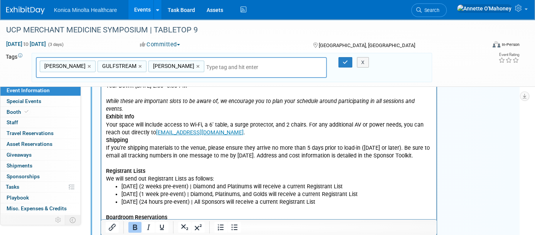
scroll to position [462, 0]
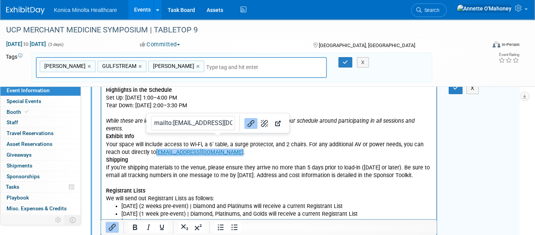
drag, startPoint x: 213, startPoint y: 147, endPoint x: 141, endPoint y: 143, distance: 71.8
click at [156, 149] on link "theline@inspiresolutions.com﻿" at bounding box center [200, 152] width 88 height 7
copy link "theline@inspiresolutions.com"
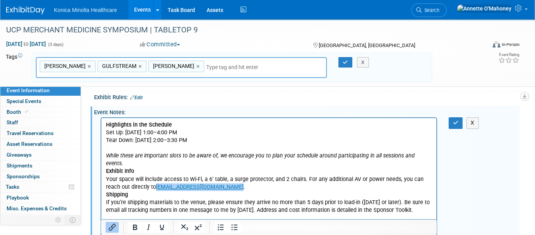
scroll to position [414, 0]
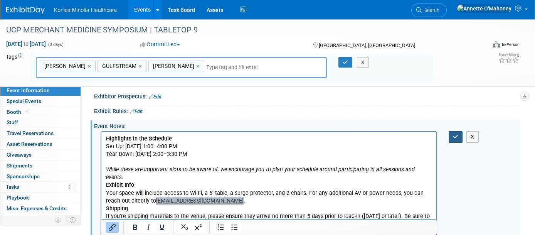
click at [458, 134] on icon "button" at bounding box center [456, 136] width 6 height 5
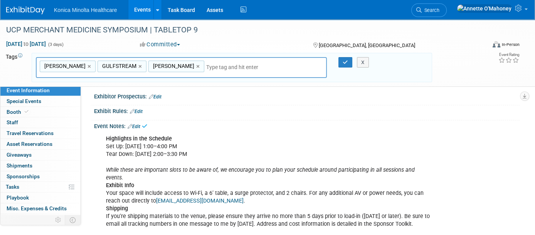
click at [142, 10] on link "Events" at bounding box center [142, 9] width 28 height 19
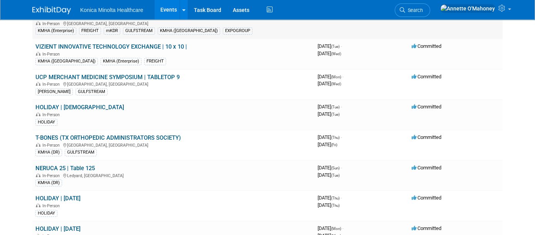
scroll to position [145, 0]
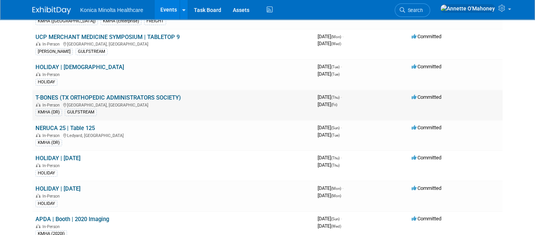
click at [135, 94] on link "T-BONES (TX ORTHOPEDIC ADMINISTRATORS SOCIETY)" at bounding box center [107, 97] width 145 height 7
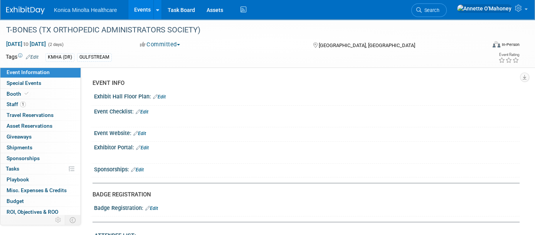
click at [143, 167] on link "Edit" at bounding box center [137, 169] width 13 height 5
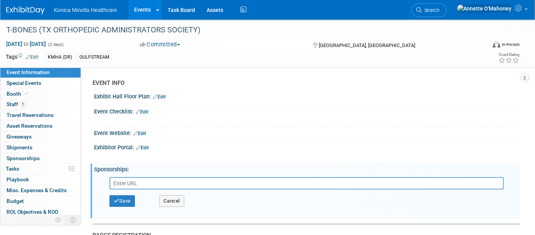
type input "Sponsorship is a flat fee of $2,250 if paid by check, credit card or Paypal and…"
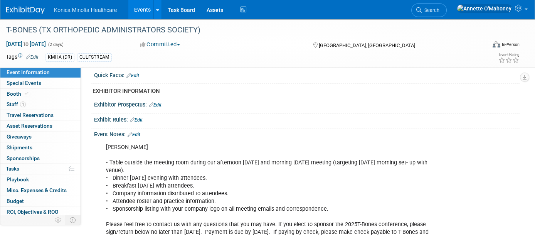
scroll to position [386, 0]
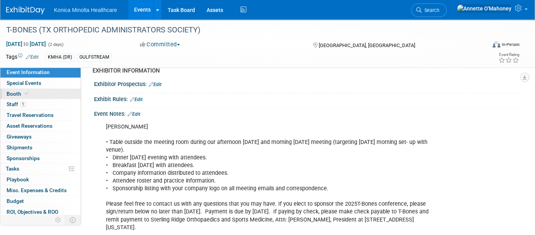
click at [26, 91] on span "Booth" at bounding box center [19, 94] width 24 height 6
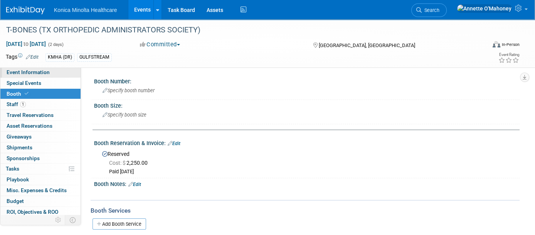
click at [29, 74] on span "Event Information" at bounding box center [28, 72] width 43 height 6
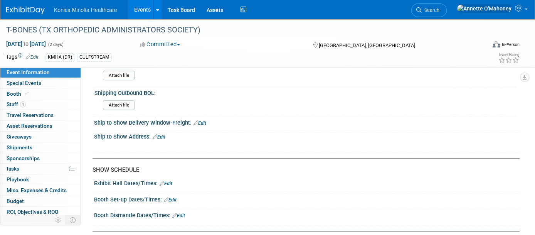
scroll to position [819, 0]
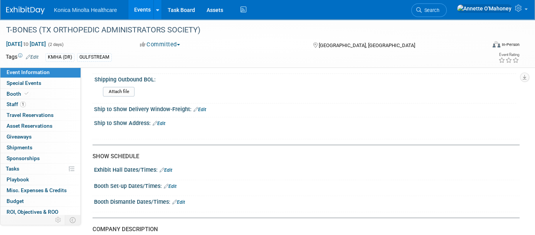
click at [171, 173] on link "Edit" at bounding box center [166, 169] width 13 height 5
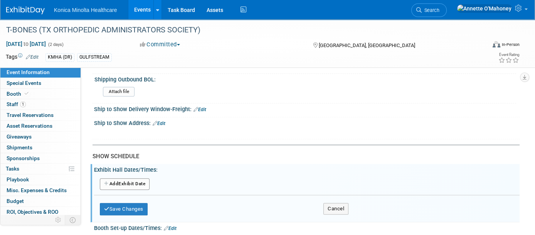
click at [138, 190] on button "Add Another Exhibit Date" at bounding box center [125, 184] width 50 height 12
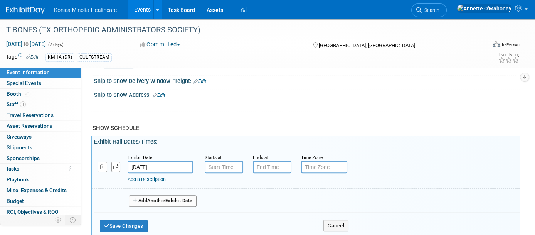
scroll to position [868, 0]
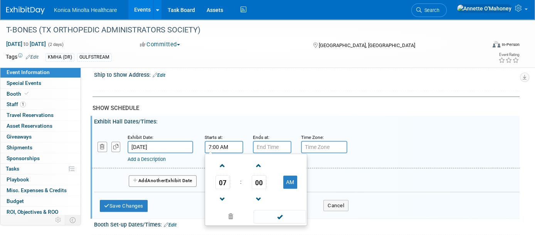
click at [219, 153] on input "7:00 AM" at bounding box center [224, 147] width 39 height 12
click at [221, 172] on span at bounding box center [222, 165] width 13 height 13
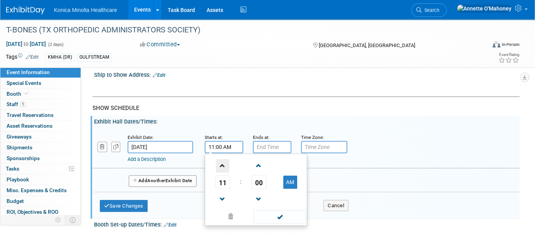
click at [221, 172] on span at bounding box center [222, 165] width 13 height 13
type input "12:00 PM"
click at [261, 189] on span "00" at bounding box center [259, 182] width 15 height 14
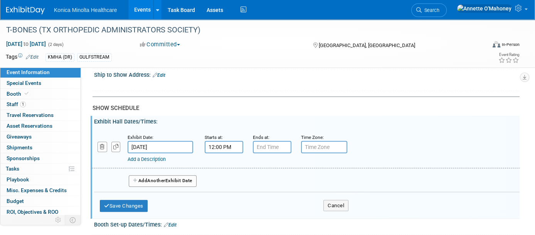
click at [262, 140] on small "Ends at:" at bounding box center [261, 137] width 17 height 5
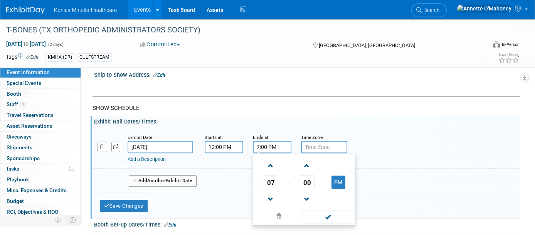
click at [259, 153] on input "7:00 PM" at bounding box center [272, 147] width 39 height 12
click at [270, 172] on span at bounding box center [270, 165] width 13 height 13
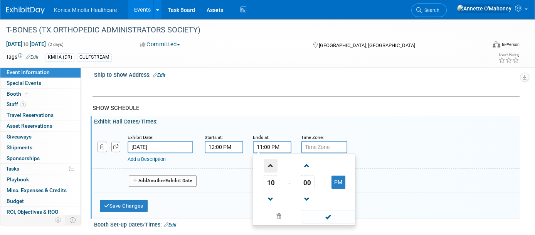
click at [270, 172] on span at bounding box center [270, 165] width 13 height 13
click at [302, 189] on span "00" at bounding box center [307, 182] width 15 height 14
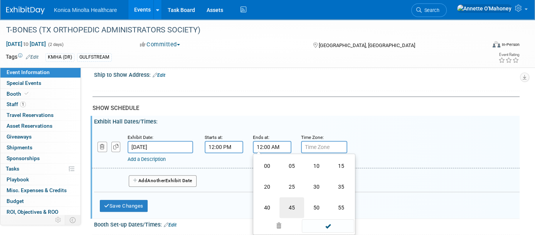
click at [294, 218] on td "45" at bounding box center [292, 207] width 25 height 21
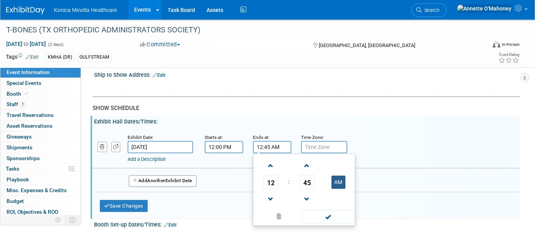
click at [340, 189] on button "AM" at bounding box center [339, 181] width 14 height 13
type input "12:45 PM"
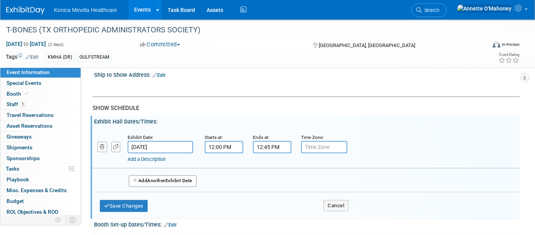
click at [328, 153] on input "text" at bounding box center [324, 147] width 46 height 12
type input "CST"
click at [147, 162] on link "Add a Description" at bounding box center [147, 159] width 38 height 6
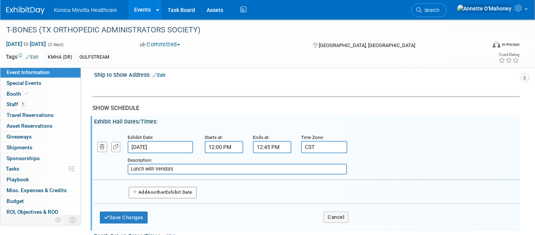
type input "Lunch with Vendors"
click at [152, 195] on span "Another" at bounding box center [156, 191] width 18 height 5
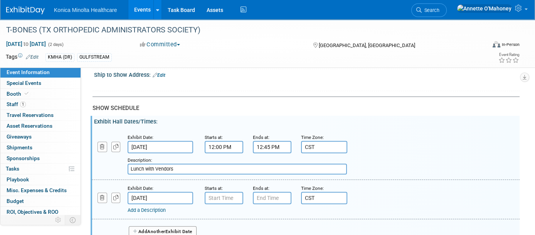
click at [161, 204] on input "Sep 26, 2025" at bounding box center [161, 198] width 66 height 12
click at [116, 152] on button "button" at bounding box center [115, 147] width 9 height 10
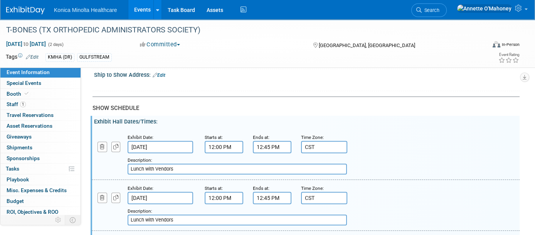
click at [209, 204] on input "12:00 PM" at bounding box center [224, 198] width 39 height 12
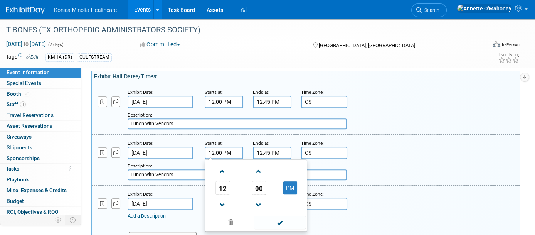
scroll to position [964, 0]
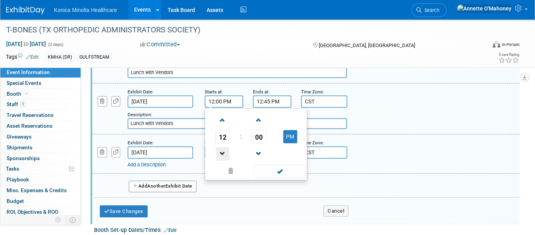
click at [222, 160] on span at bounding box center [222, 153] width 13 height 13
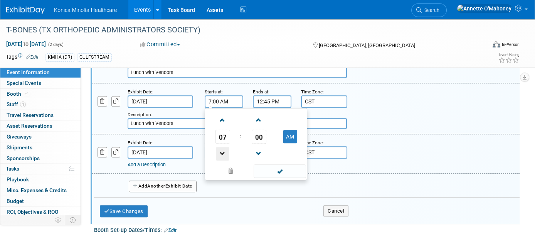
click at [222, 160] on span at bounding box center [222, 153] width 13 height 13
click at [285, 143] on button "AM" at bounding box center [290, 136] width 14 height 13
type input "6:00 PM"
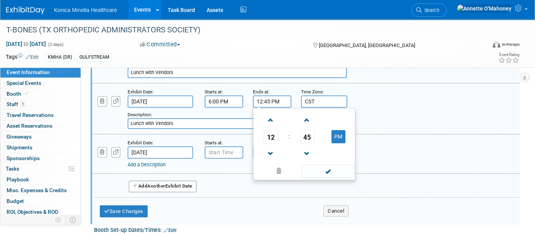
click at [260, 108] on input "12:45 PM" at bounding box center [272, 101] width 39 height 12
click at [272, 160] on span at bounding box center [270, 153] width 13 height 13
click at [273, 160] on span at bounding box center [270, 153] width 13 height 13
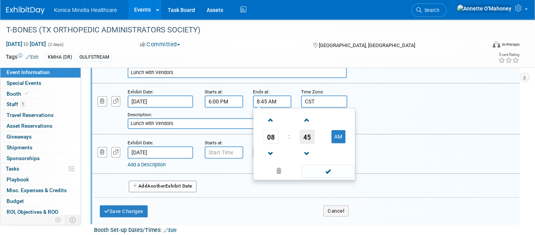
click at [303, 143] on span "45" at bounding box center [307, 137] width 15 height 14
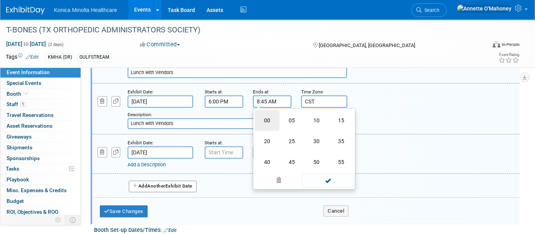
click at [266, 131] on td "00" at bounding box center [267, 120] width 25 height 21
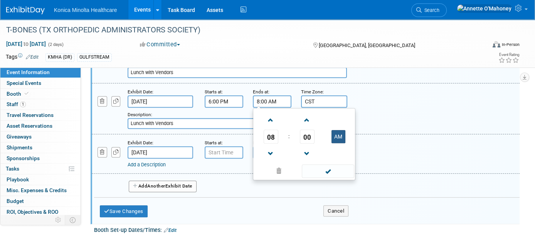
click at [342, 143] on button "AM" at bounding box center [339, 136] width 14 height 13
type input "8:00 PM"
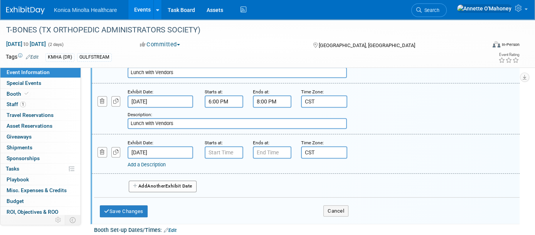
drag, startPoint x: 191, startPoint y: 133, endPoint x: 101, endPoint y: 133, distance: 89.5
click at [102, 129] on div "Add a Description Description: Lunch with Vendors" at bounding box center [269, 118] width 366 height 21
type input "Reception: JW Marriott"
click at [411, 129] on div "Description: Reception: JW Marriott" at bounding box center [287, 119] width 319 height 19
type input "7:00 AM"
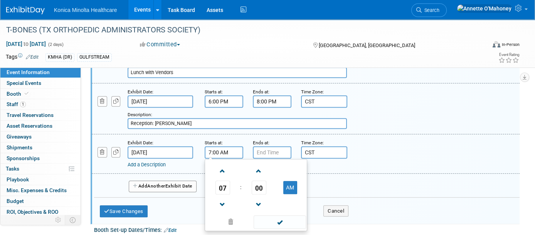
click at [211, 158] on input "7:00 AM" at bounding box center [224, 152] width 39 height 12
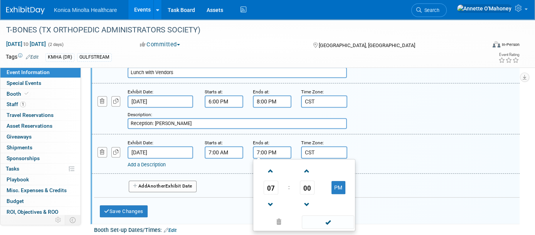
click at [268, 158] on input "7:00 PM" at bounding box center [272, 152] width 39 height 12
click at [303, 194] on span "00" at bounding box center [307, 187] width 15 height 14
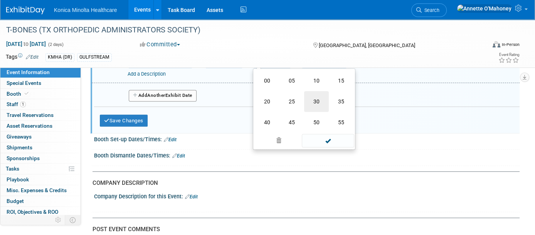
scroll to position [1060, 0]
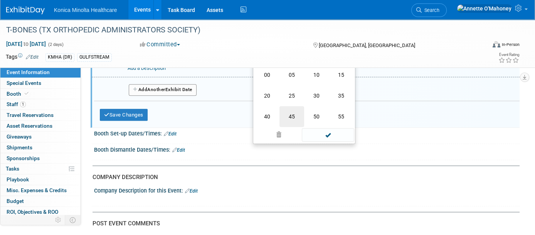
click at [291, 127] on td "45" at bounding box center [292, 116] width 25 height 21
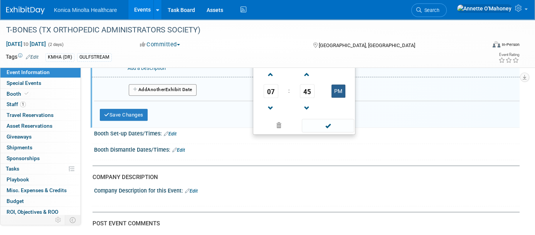
click at [342, 98] on button "PM" at bounding box center [339, 90] width 14 height 13
type input "7:45 AM"
click at [328, 132] on span at bounding box center [328, 125] width 52 height 13
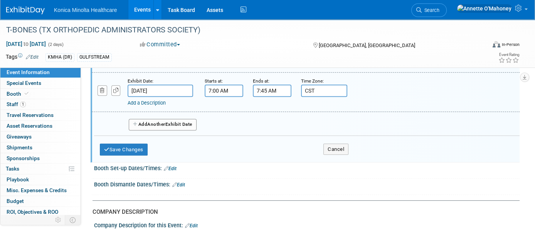
scroll to position [1012, 0]
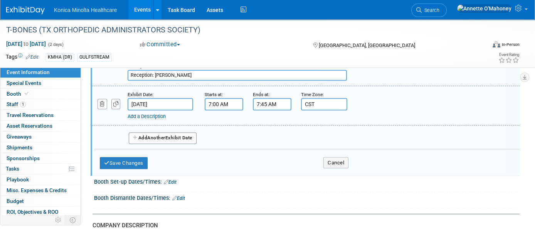
click at [152, 119] on link "Add a Description" at bounding box center [147, 116] width 38 height 6
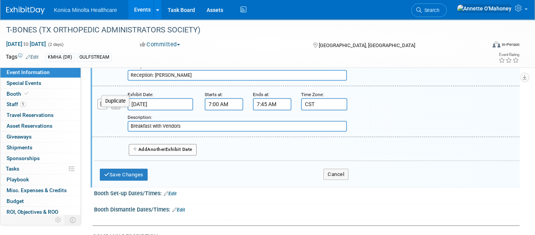
type input "Breakfast with Vendors"
click at [118, 109] on button "button" at bounding box center [115, 104] width 9 height 10
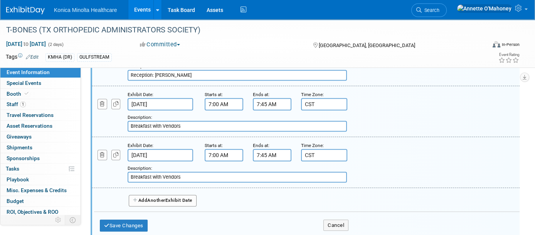
click at [208, 161] on input "7:00 AM" at bounding box center [224, 155] width 39 height 12
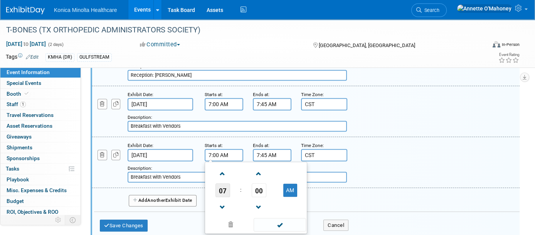
click at [217, 197] on span "07" at bounding box center [223, 190] width 15 height 14
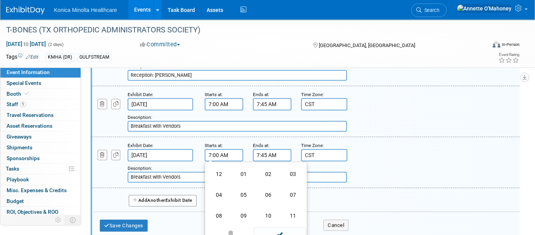
drag, startPoint x: 240, startPoint y: 219, endPoint x: 241, endPoint y: 207, distance: 11.6
click at [240, 219] on td "09" at bounding box center [243, 215] width 25 height 21
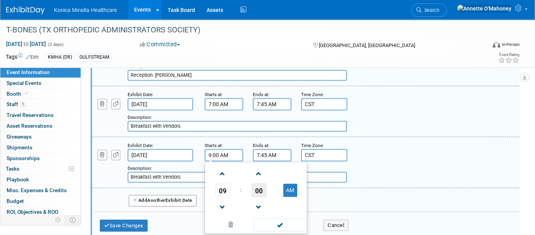
click at [263, 195] on span "00" at bounding box center [259, 190] width 15 height 14
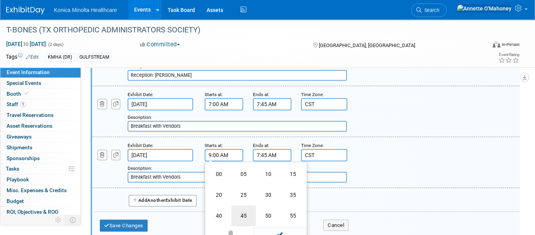
click at [243, 219] on td "45" at bounding box center [243, 215] width 25 height 21
type input "9:45 AM"
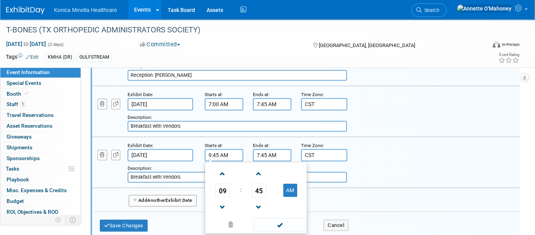
click at [261, 161] on input "7:45 AM" at bounding box center [272, 155] width 39 height 12
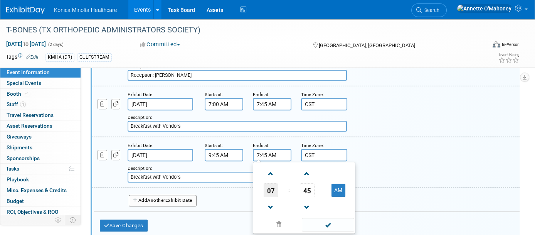
click at [270, 197] on span "07" at bounding box center [271, 190] width 15 height 14
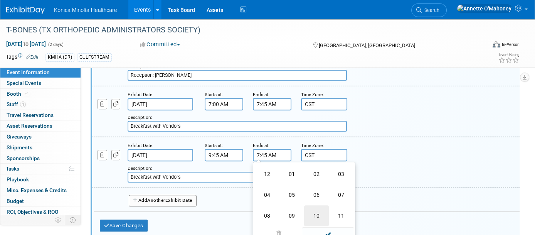
click at [311, 222] on td "10" at bounding box center [316, 215] width 25 height 21
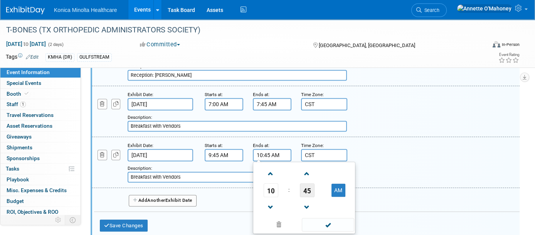
click at [306, 197] on span "45" at bounding box center [307, 190] width 15 height 14
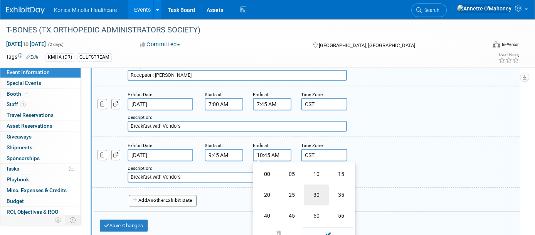
click at [308, 204] on td "30" at bounding box center [316, 194] width 25 height 21
type input "10:30 AM"
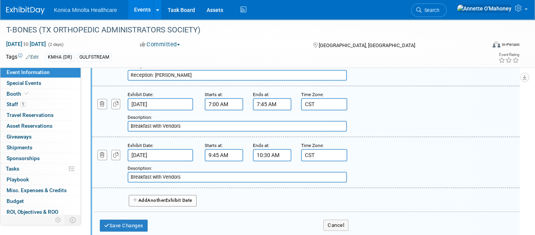
click at [191, 182] on input "Breakfast with Vendors" at bounding box center [237, 177] width 219 height 11
drag, startPoint x: 153, startPoint y: 184, endPoint x: 143, endPoint y: 184, distance: 9.6
click at [143, 182] on input "Breakfast with Vendors/Networking" at bounding box center [237, 177] width 219 height 11
type input "Break with Vendors/Networking"
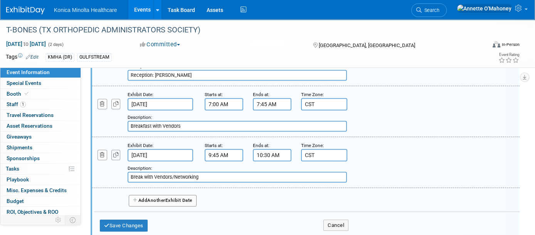
click at [115, 157] on icon "button" at bounding box center [115, 154] width 5 height 5
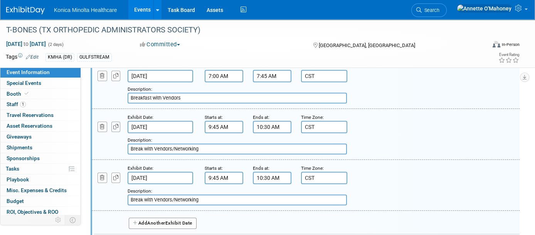
scroll to position [1060, 0]
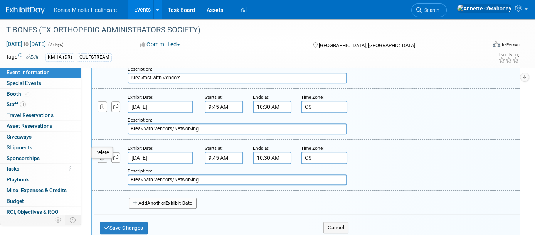
drag, startPoint x: 101, startPoint y: 165, endPoint x: 105, endPoint y: 164, distance: 4.0
click at [100, 160] on icon "button" at bounding box center [102, 157] width 5 height 5
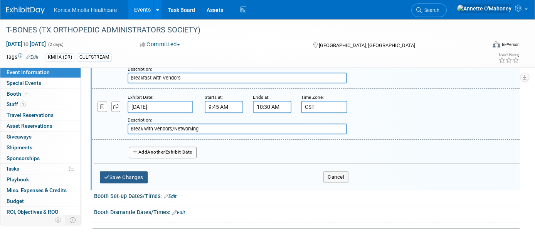
click at [125, 184] on button "Save Changes" at bounding box center [124, 177] width 48 height 12
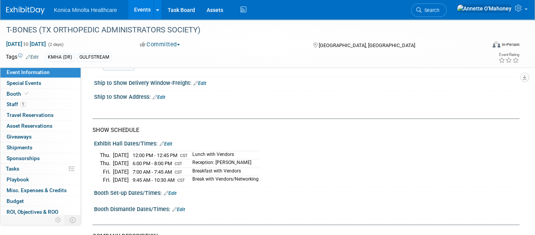
scroll to position [893, 0]
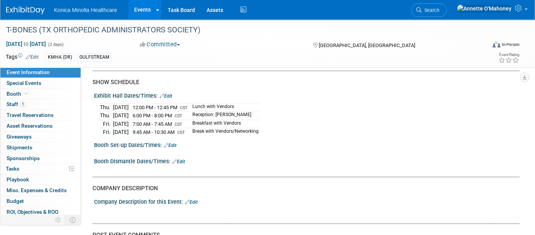
click at [172, 99] on link "Edit" at bounding box center [166, 95] width 13 height 5
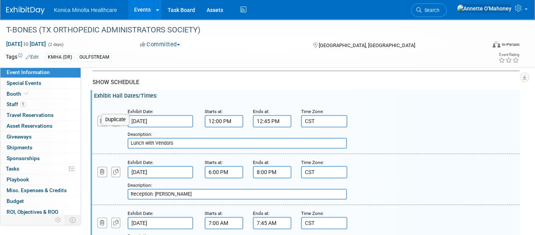
click at [115, 126] on button "button" at bounding box center [115, 121] width 9 height 10
drag, startPoint x: 144, startPoint y: 202, endPoint x: 130, endPoint y: 202, distance: 14.3
click at [130, 199] on input "Lunch with Vendors" at bounding box center [237, 194] width 219 height 11
click at [173, 199] on input "Break with Vendors" at bounding box center [237, 194] width 219 height 11
type input "Break with Vendors/Networking"
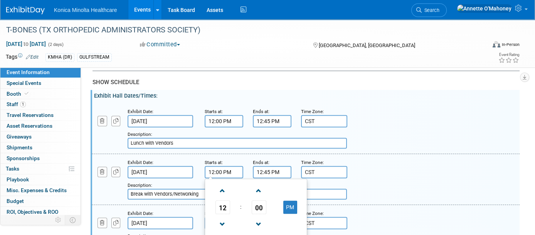
click at [212, 178] on input "12:00 PM" at bounding box center [224, 172] width 39 height 12
click at [219, 197] on span at bounding box center [222, 190] width 13 height 13
click at [260, 214] on span "00" at bounding box center [259, 207] width 15 height 14
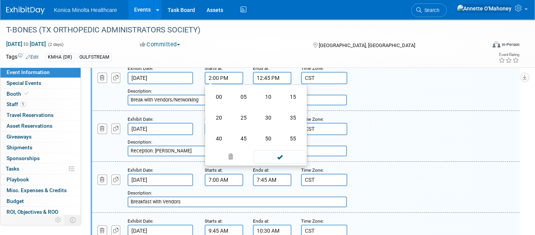
scroll to position [990, 0]
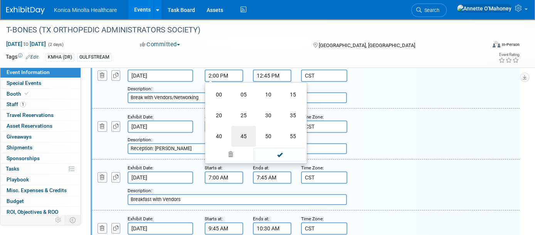
click at [241, 144] on td "45" at bounding box center [243, 136] width 25 height 21
type input "2:45 PM"
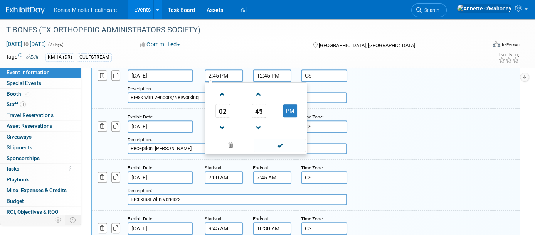
click at [263, 82] on input "12:45 PM" at bounding box center [272, 75] width 39 height 12
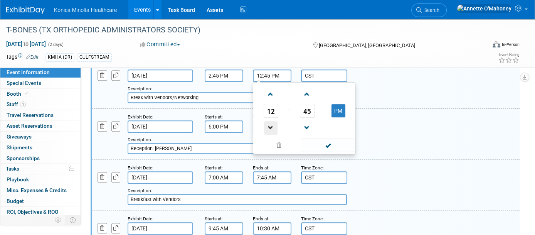
click at [275, 135] on span at bounding box center [270, 127] width 13 height 13
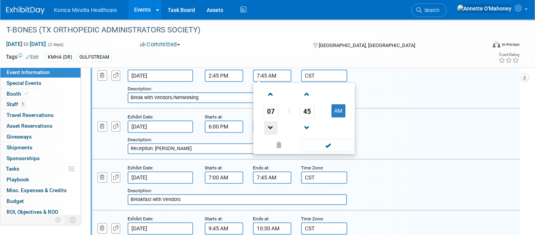
click at [275, 135] on span at bounding box center [270, 127] width 13 height 13
click at [304, 118] on span "45" at bounding box center [307, 111] width 15 height 14
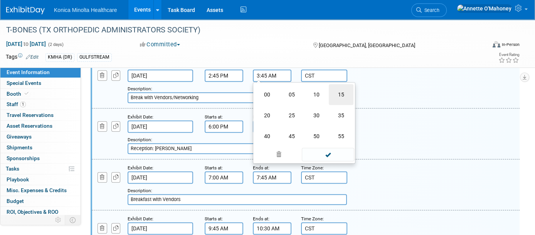
click at [339, 98] on td "15" at bounding box center [341, 94] width 25 height 21
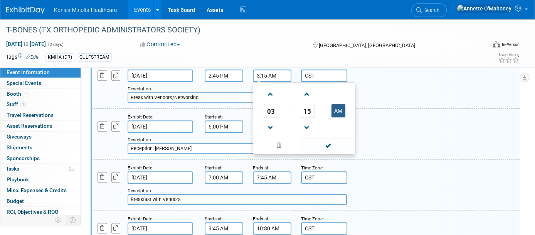
click at [341, 117] on button "AM" at bounding box center [339, 110] width 14 height 13
type input "3:15 PM"
click at [455, 97] on div "Add a Description Description: Break with Vendors/Networking" at bounding box center [306, 82] width 440 height 41
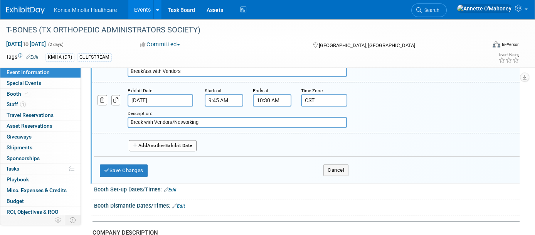
scroll to position [1134, 0]
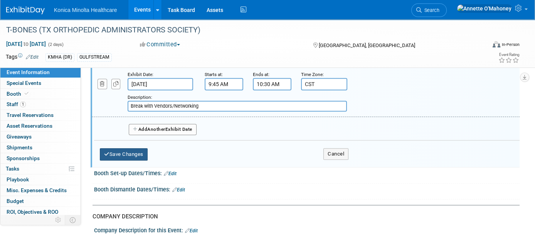
click at [142, 160] on button "Save Changes" at bounding box center [124, 154] width 48 height 12
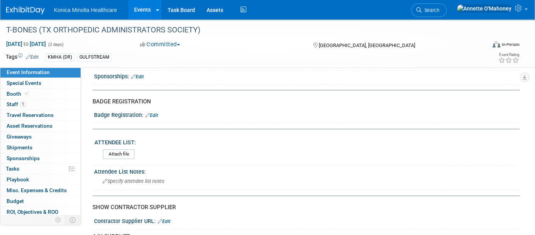
scroll to position [0, 0]
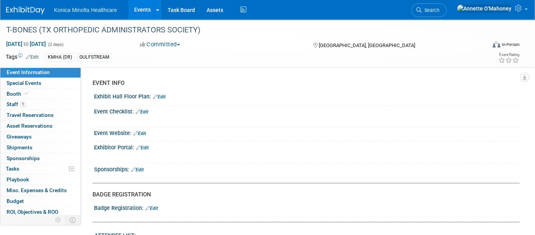
click at [162, 96] on link "Edit" at bounding box center [159, 96] width 13 height 5
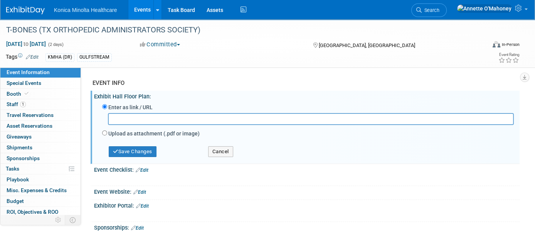
click at [130, 138] on div "Upload as attachment (.pdf or image)" at bounding box center [308, 134] width 412 height 10
click at [130, 133] on label "Upload as attachment (.pdf or image)" at bounding box center [153, 134] width 91 height 8
click at [107, 133] on input "Upload as attachment (.pdf or image)" at bounding box center [104, 132] width 5 height 5
radio input "true"
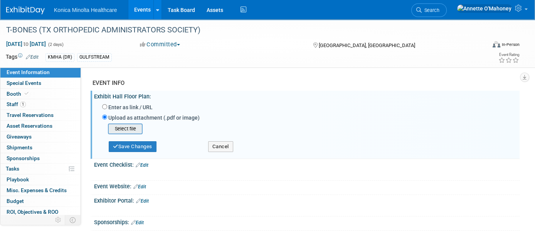
click at [132, 130] on input "file" at bounding box center [96, 128] width 92 height 9
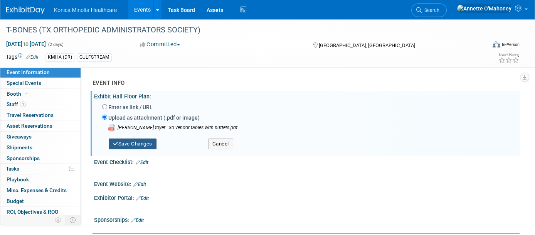
click at [145, 146] on button "Save Changes" at bounding box center [133, 143] width 48 height 11
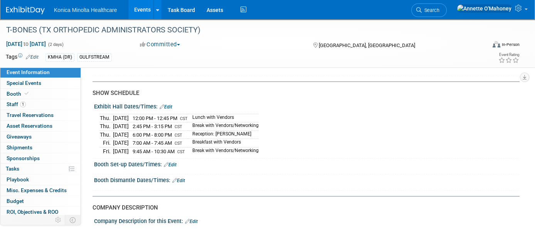
scroll to position [916, 0]
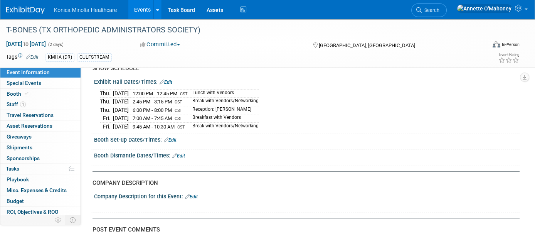
click at [174, 143] on link "Edit" at bounding box center [170, 139] width 13 height 5
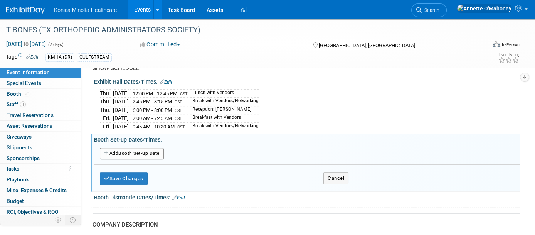
click at [131, 159] on button "Add Another Booth Set-up Date" at bounding box center [132, 154] width 64 height 12
select select "8"
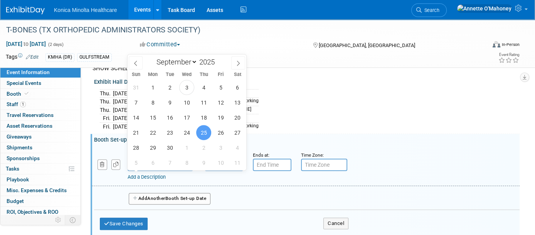
click at [158, 171] on input "Sep 25, 2025" at bounding box center [161, 164] width 66 height 12
type input "7:00 AM"
click at [218, 171] on input "7:00 AM" at bounding box center [224, 164] width 39 height 12
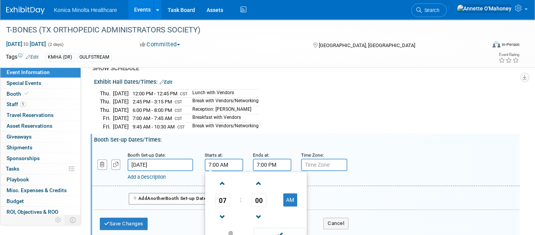
click at [263, 171] on input "7:00 PM" at bounding box center [272, 164] width 39 height 12
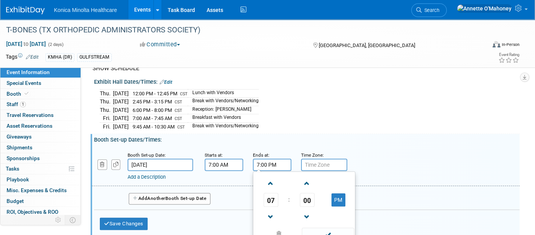
click at [259, 171] on input "7:00 PM" at bounding box center [272, 164] width 39 height 12
drag, startPoint x: 271, startPoint y: 173, endPoint x: 276, endPoint y: 174, distance: 5.4
click at [276, 171] on input "11:00 PM" at bounding box center [272, 164] width 39 height 12
click at [340, 205] on button "PM" at bounding box center [339, 199] width 14 height 13
type input "7:00 AM"
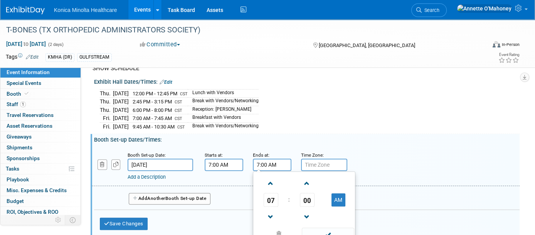
click at [328, 171] on input "text" at bounding box center [324, 164] width 46 height 12
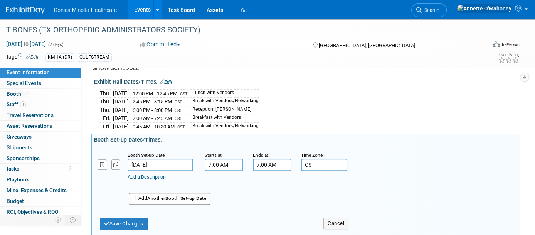
type input "CST"
click at [156, 180] on div "Add a Description Description:" at bounding box center [287, 176] width 319 height 10
click at [156, 180] on link "Add a Description" at bounding box center [147, 177] width 38 height 6
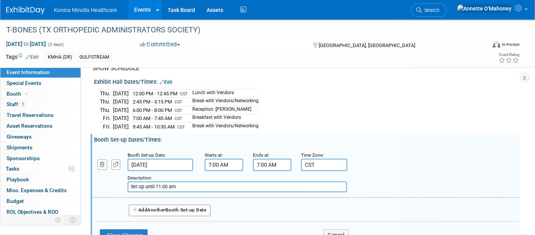
type input "Set up until 11:00 am"
click at [259, 171] on input "7:00 AM" at bounding box center [272, 164] width 39 height 12
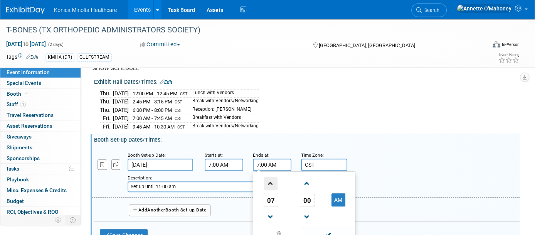
click at [270, 190] on span at bounding box center [270, 183] width 13 height 13
type input "11:00 AM"
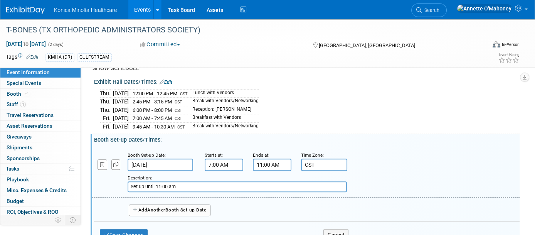
click at [419, 161] on div "Add a Description Description: Set up until 11:00 am" at bounding box center [306, 171] width 440 height 41
click at [115, 167] on icon "button" at bounding box center [115, 164] width 5 height 5
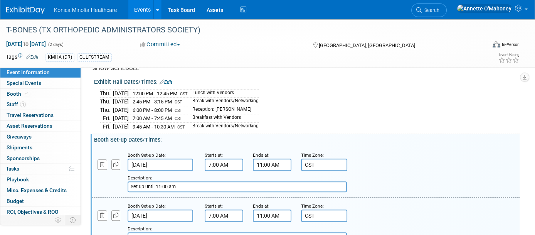
click at [151, 171] on input "Sep 25, 2025" at bounding box center [161, 164] width 66 height 12
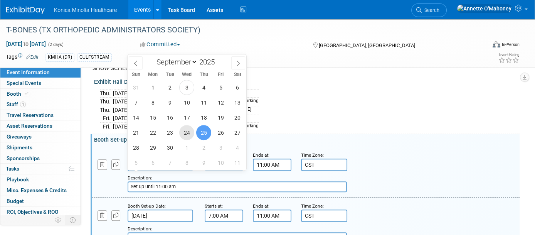
click at [190, 129] on span "24" at bounding box center [186, 132] width 15 height 15
type input "Sep 24, 2025"
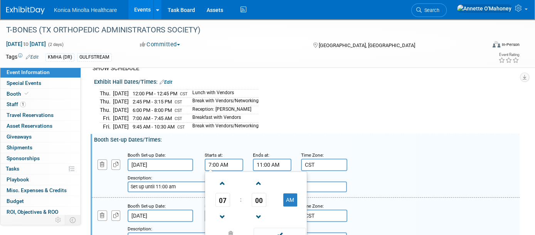
click at [210, 171] on input "7:00 AM" at bounding box center [224, 164] width 39 height 12
click at [207, 171] on input "7:00 AM" at bounding box center [224, 164] width 39 height 12
click at [226, 171] on input "2:00 AM" at bounding box center [224, 164] width 39 height 12
click at [290, 206] on button "AM" at bounding box center [290, 199] width 14 height 13
type input "7:00 PM"
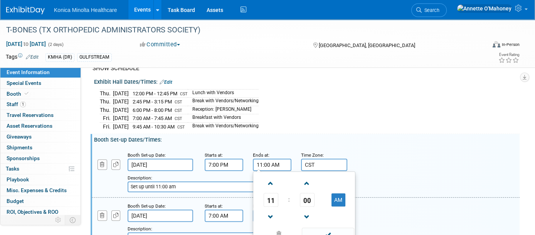
drag, startPoint x: 282, startPoint y: 176, endPoint x: 243, endPoint y: 174, distance: 39.0
click at [243, 174] on div "Booth Set-up Date: Sep 24, 2025 Starts at: 7:00 PM Ends at: 11:00 AM 11 : 00 AM…" at bounding box center [306, 172] width 428 height 51
type input "2"
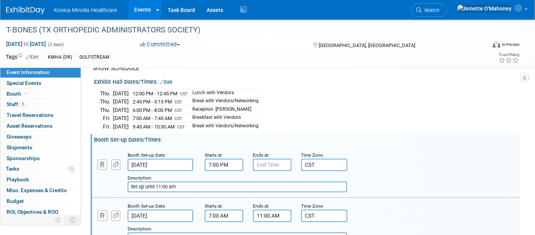
drag, startPoint x: 184, startPoint y: 195, endPoint x: 113, endPoint y: 201, distance: 71.2
click at [113, 192] on div "Add a Description Description: Set up until 11:00 am" at bounding box center [269, 181] width 366 height 21
type input "Booth Setup after 2pm"
click at [434, 191] on div "Description: Booth Setup after 2pm" at bounding box center [287, 183] width 319 height 19
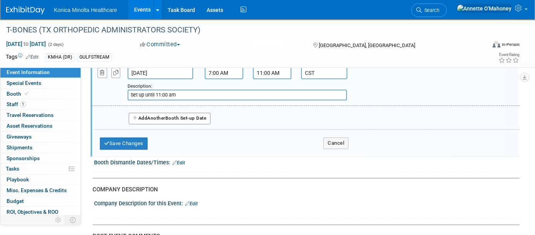
scroll to position [1060, 0]
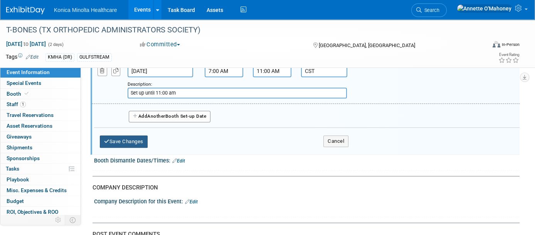
click at [135, 148] on button "Save Changes" at bounding box center [124, 141] width 48 height 12
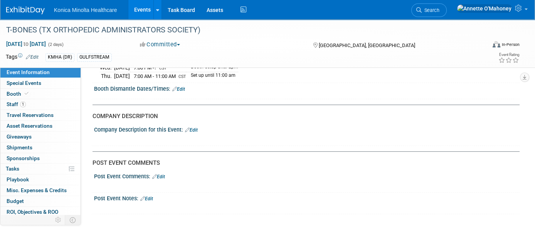
scroll to position [956, 0]
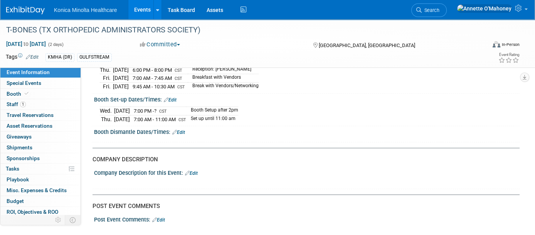
click at [185, 135] on link "Edit" at bounding box center [178, 132] width 13 height 5
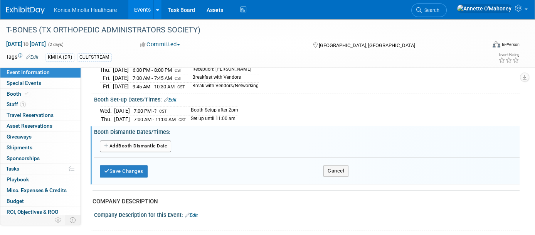
click at [152, 152] on button "Add Another Booth Dismantle Date" at bounding box center [135, 146] width 71 height 12
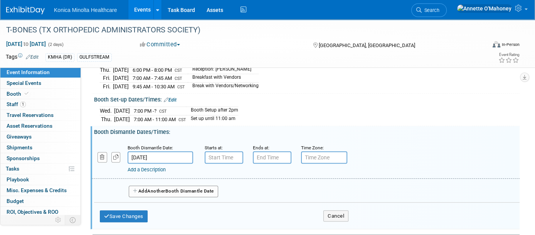
click at [152, 164] on input "Sep 26, 2025" at bounding box center [161, 157] width 66 height 12
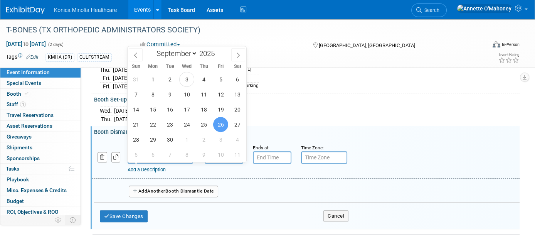
click at [152, 164] on input "Sep 26, 2025" at bounding box center [161, 157] width 66 height 12
click at [220, 164] on input "7:00 AM" at bounding box center [224, 157] width 39 height 12
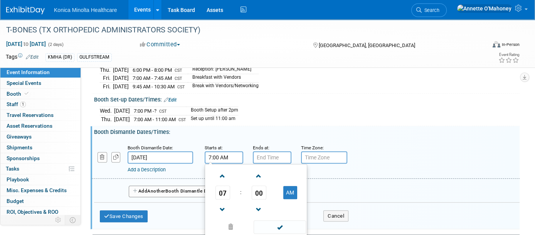
drag, startPoint x: 230, startPoint y: 167, endPoint x: 201, endPoint y: 164, distance: 29.0
click at [201, 164] on div "Starts at: 7:00 AM 07 : 00 AM 12 01 02 03 04 05 06 07 08 09 10 11 00 05 10 15 2…" at bounding box center [223, 153] width 48 height 20
click at [220, 183] on span at bounding box center [222, 175] width 13 height 13
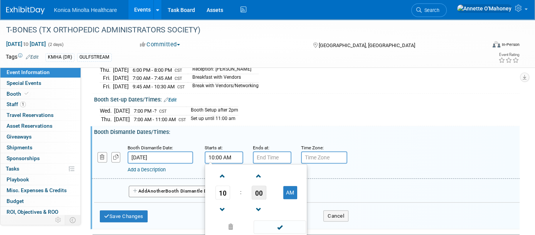
click at [259, 199] on span "00" at bounding box center [259, 192] width 15 height 14
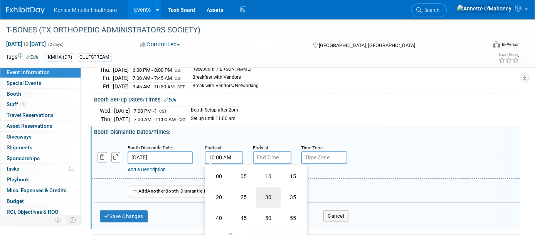
click at [269, 204] on td "30" at bounding box center [268, 197] width 25 height 21
type input "10:30 AM"
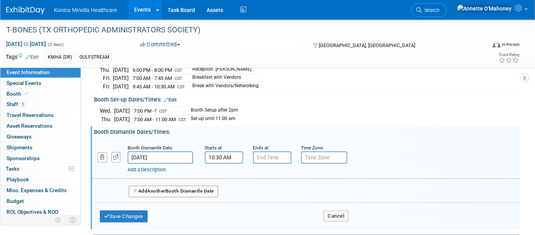
click at [315, 164] on input "text" at bounding box center [324, 157] width 46 height 12
type input "CST"
click at [146, 172] on link "Add a Description" at bounding box center [147, 170] width 38 height 6
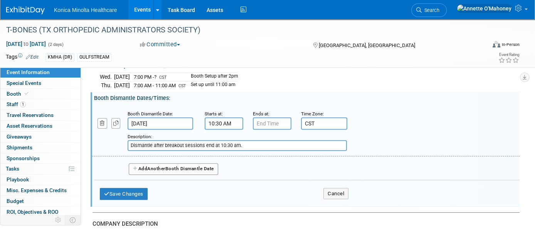
scroll to position [1052, 0]
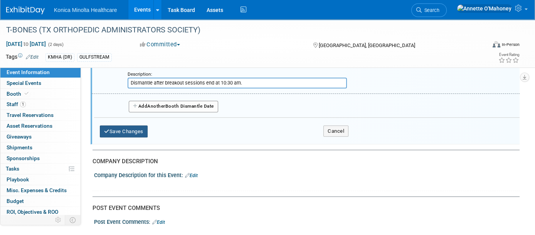
type input "Dismantle after breakout sessions end at 10:30 am."
click at [125, 138] on button "Save Changes" at bounding box center [124, 131] width 48 height 12
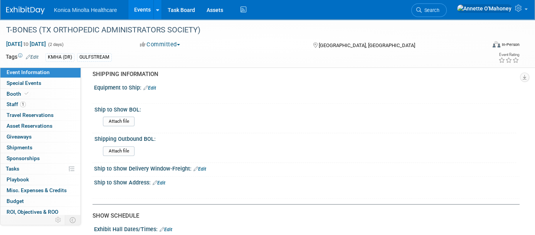
scroll to position [763, 0]
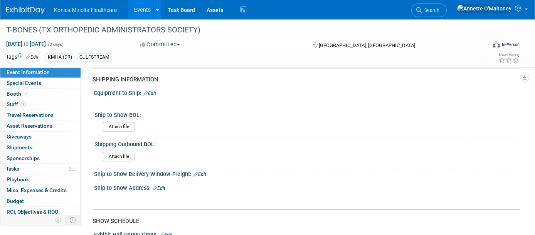
click at [164, 191] on link "Edit" at bounding box center [159, 187] width 13 height 5
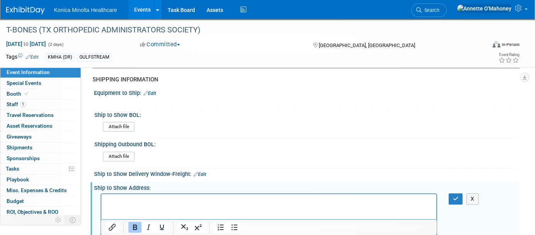
scroll to position [800, 0]
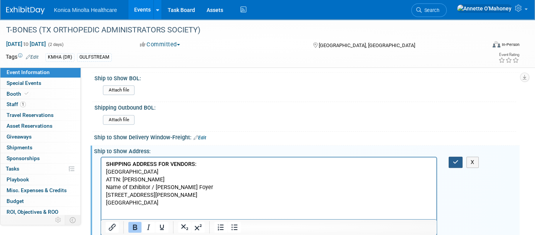
drag, startPoint x: 455, startPoint y: 175, endPoint x: 443, endPoint y: 170, distance: 13.0
click at [455, 165] on icon "button" at bounding box center [456, 161] width 6 height 5
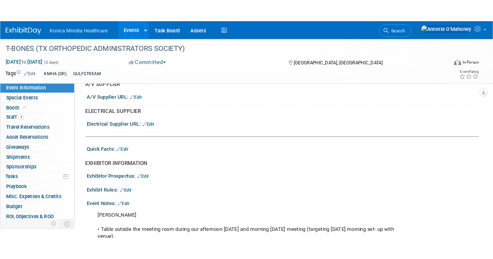
scroll to position [0, 0]
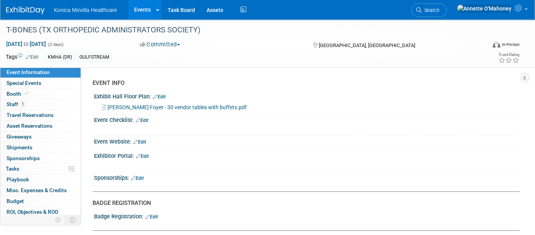
click at [145, 140] on link "Edit" at bounding box center [139, 141] width 13 height 5
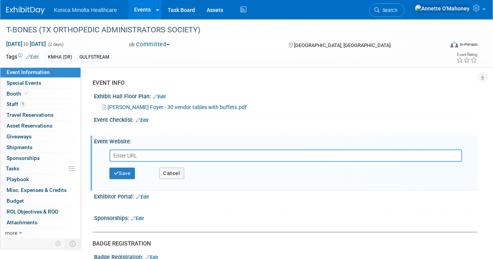
click at [334, 81] on div "EVENT INFO" at bounding box center [282, 83] width 379 height 8
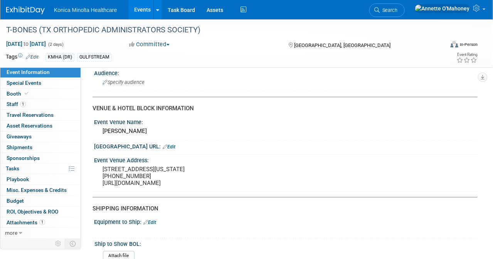
scroll to position [819, 0]
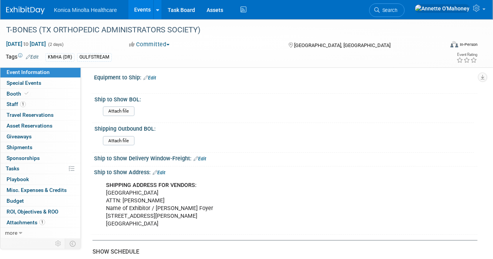
click at [153, 81] on link "Edit" at bounding box center [149, 77] width 13 height 5
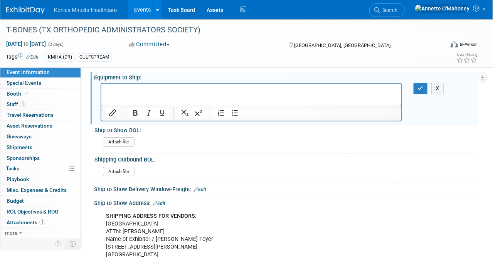
scroll to position [0, 0]
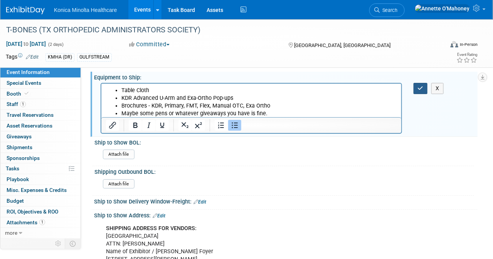
click at [420, 91] on icon "button" at bounding box center [421, 88] width 6 height 5
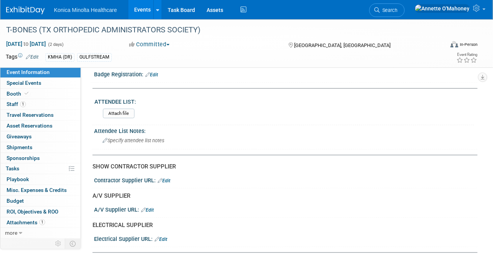
scroll to position [160, 0]
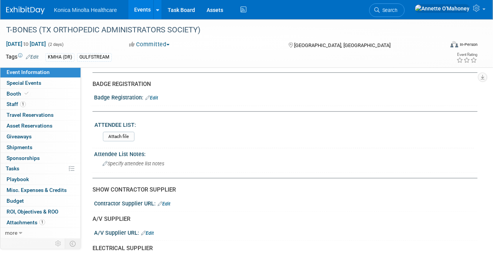
click at [154, 96] on link "Edit" at bounding box center [151, 97] width 13 height 5
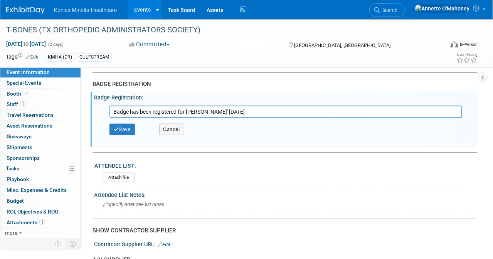
type input "Badge has been registered for Rene' 9/3/2025"
click at [119, 126] on button "Save" at bounding box center [122, 130] width 25 height 12
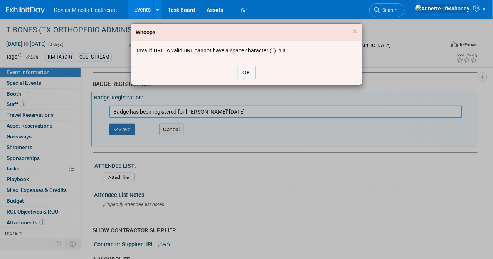
click at [253, 65] on div "OK" at bounding box center [246, 72] width 231 height 25
click at [248, 74] on button "OK" at bounding box center [247, 72] width 18 height 13
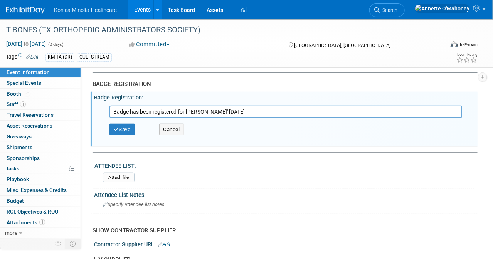
drag, startPoint x: 248, startPoint y: 112, endPoint x: 86, endPoint y: 119, distance: 162.1
paste input "https://lp.constantcontactpages.com/ev/reg/86gt8cr"
type input "https://lp.constantcontactpages.com/ev/reg/86gt8cr"
click at [123, 128] on button "Save" at bounding box center [122, 130] width 25 height 12
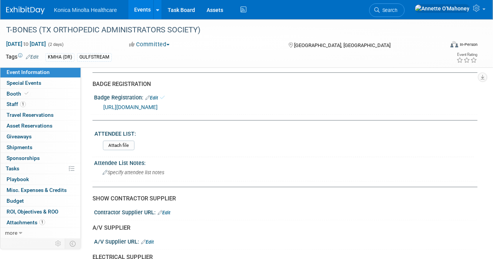
click at [158, 107] on link "https://lp.constantcontactpages.com/ev/reg/86gt8cr" at bounding box center [130, 107] width 54 height 6
click at [152, 95] on link "Edit" at bounding box center [151, 97] width 13 height 5
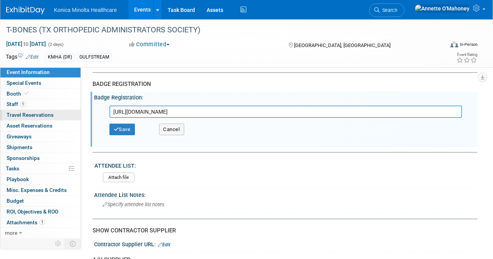
drag, startPoint x: 255, startPoint y: 105, endPoint x: 80, endPoint y: 113, distance: 175.3
type input "https://lp.constantcontactpages.com/ev/reg/86gt8cr/registrations/485a2ec0-a126-…"
click at [121, 132] on button "Save" at bounding box center [122, 130] width 25 height 12
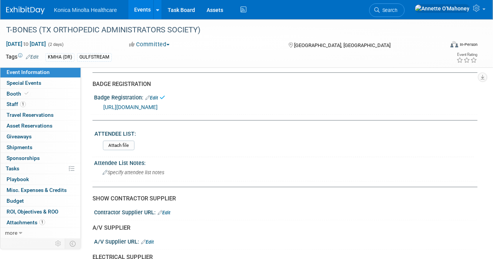
click at [158, 105] on link "https://lp.constantcontactpages.com/ev/reg/86gt8cr/registrations/485a2ec0-a126-…" at bounding box center [130, 107] width 54 height 6
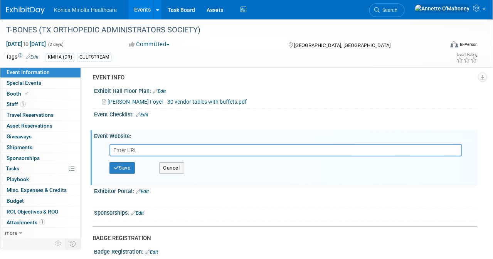
scroll to position [0, 0]
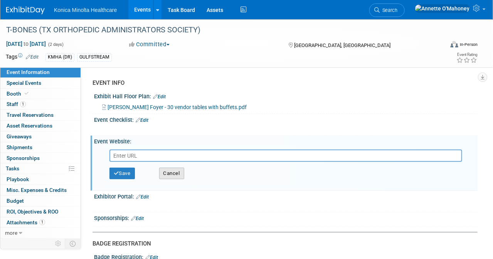
click at [183, 172] on button "Cancel" at bounding box center [171, 174] width 25 height 12
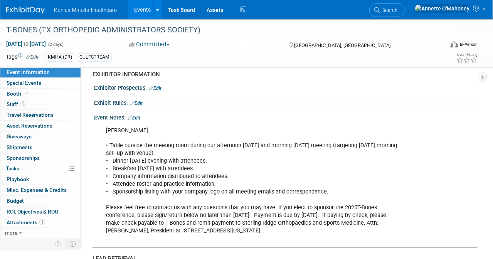
scroll to position [337, 0]
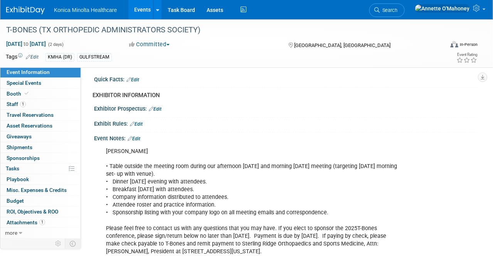
click at [140, 136] on link "Edit" at bounding box center [134, 138] width 13 height 5
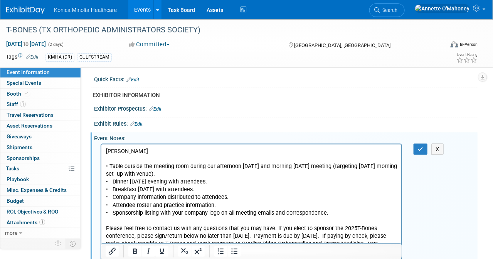
scroll to position [0, 0]
click at [164, 152] on p "Rene Andrepont • Table outside the meeting room during our afternoon Thursday a…" at bounding box center [251, 201] width 291 height 108
click at [423, 147] on icon "button" at bounding box center [421, 149] width 6 height 5
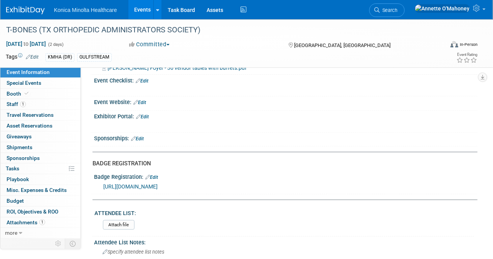
scroll to position [96, 0]
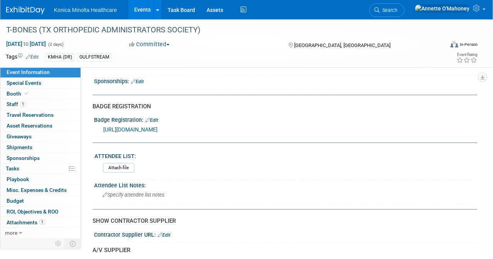
click at [158, 128] on link "https://lp.constantcontactpages.com/ev/reg/86gt8cr/registrations/485a2ec0-a126-…" at bounding box center [130, 129] width 54 height 6
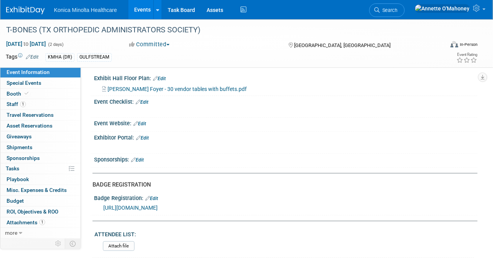
scroll to position [0, 0]
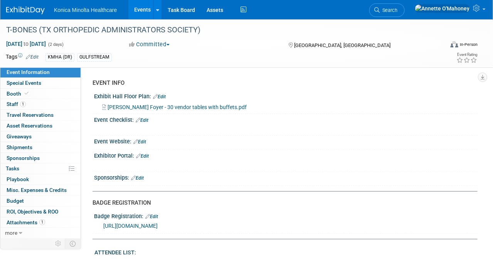
click at [146, 139] on link "Edit" at bounding box center [139, 141] width 13 height 5
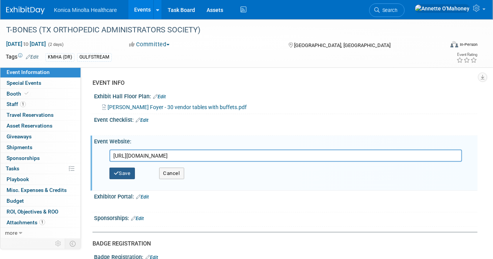
type input "https://qrco.de/bfxKXI"
click at [121, 169] on button "Save" at bounding box center [122, 174] width 25 height 12
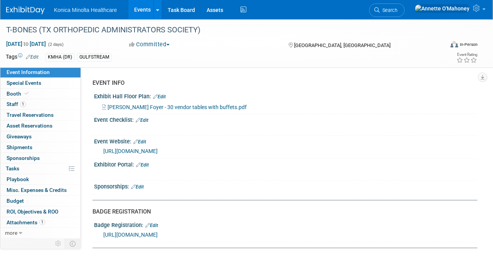
click at [114, 55] on div "KMHA (DR) GULFSTREAM" at bounding box center [222, 57] width 352 height 8
click at [35, 56] on link "Edit" at bounding box center [32, 56] width 13 height 5
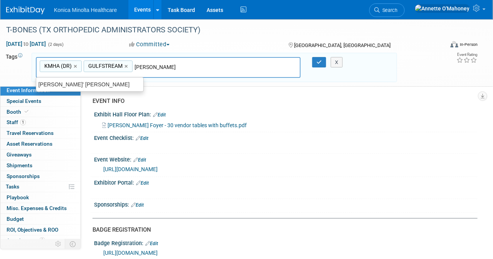
type input "[PERSON_NAME]' [PERSON_NAME]"
type input "KMHA (DR), GULFSTREAM, Rene' Andrepont"
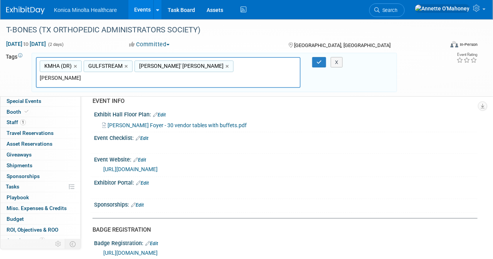
type input "Neal Scheufler"
type input "KMHA (DR), GULFSTREAM, Rene' Andrepont, Neal Scheufler"
click at [324, 61] on div "X" at bounding box center [338, 62] width 31 height 11
click at [318, 61] on icon "button" at bounding box center [319, 62] width 5 height 5
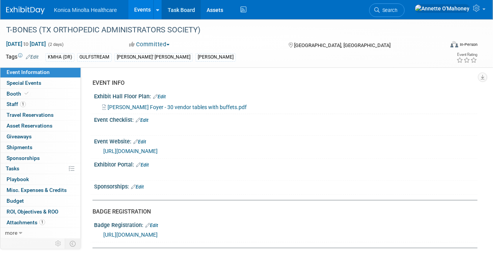
click at [160, 11] on link at bounding box center [157, 9] width 8 height 19
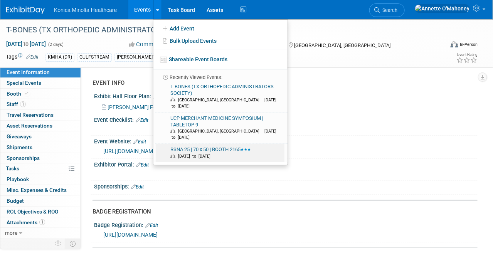
click at [183, 144] on link "RSNA 25 | 70 x 50 | BOOTH 2165 Nov 30, 2025 to Dec 3, 2025" at bounding box center [220, 153] width 129 height 19
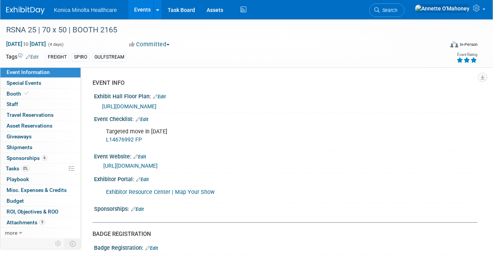
click at [157, 106] on span "[URL][DOMAIN_NAME]" at bounding box center [129, 106] width 54 height 6
